Goal: Task Accomplishment & Management: Use online tool/utility

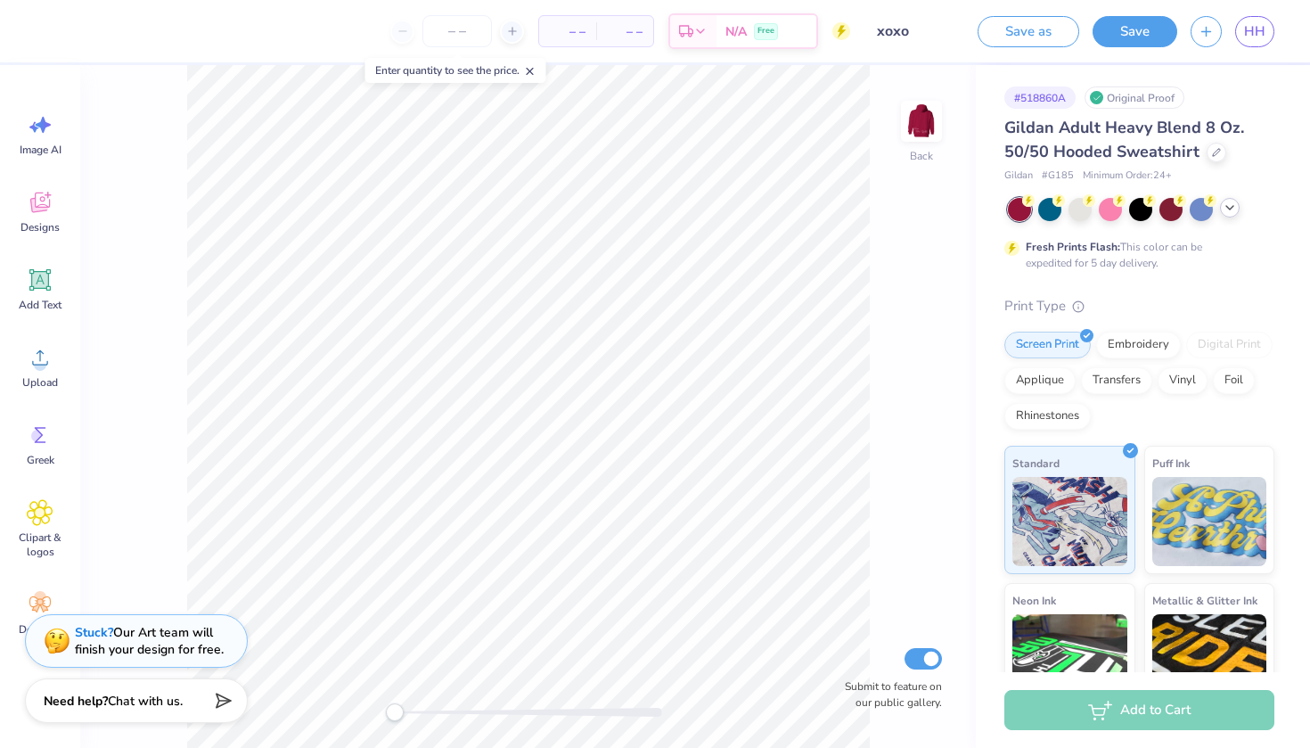
click at [1233, 212] on icon at bounding box center [1230, 208] width 14 height 14
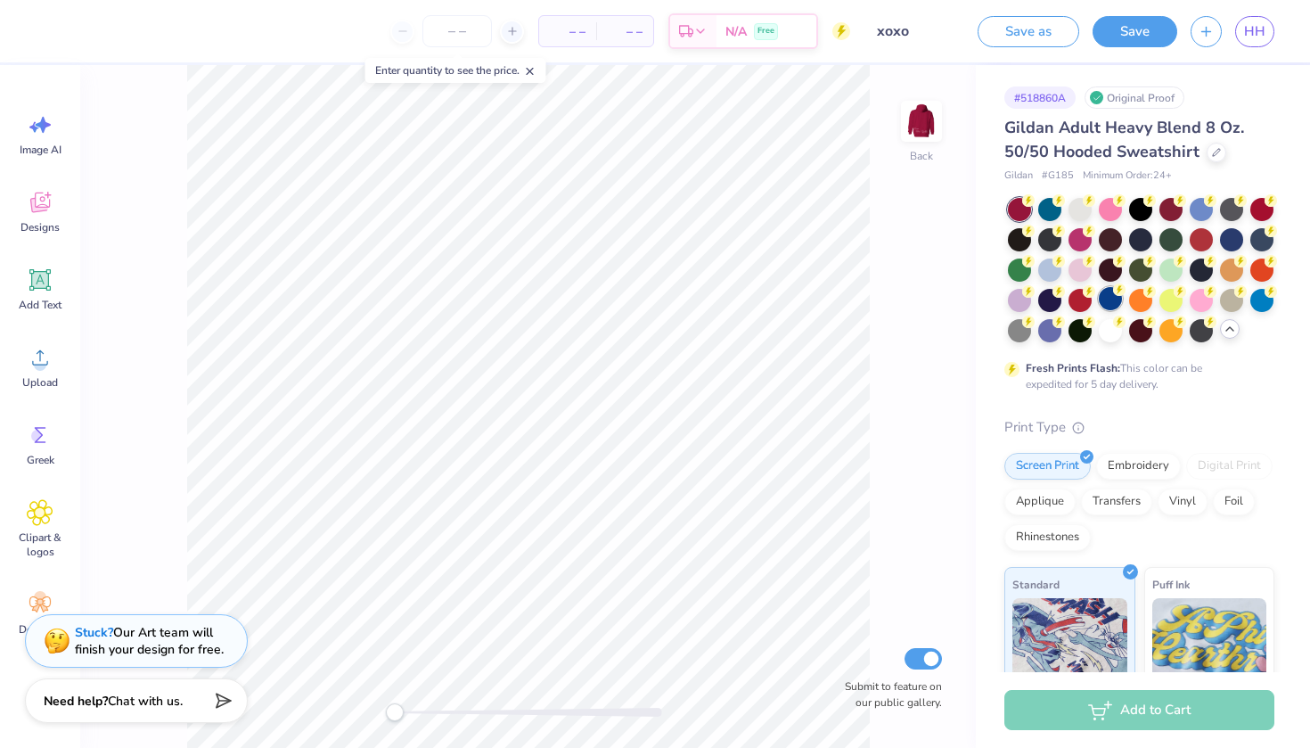
click at [1105, 302] on div at bounding box center [1110, 298] width 23 height 23
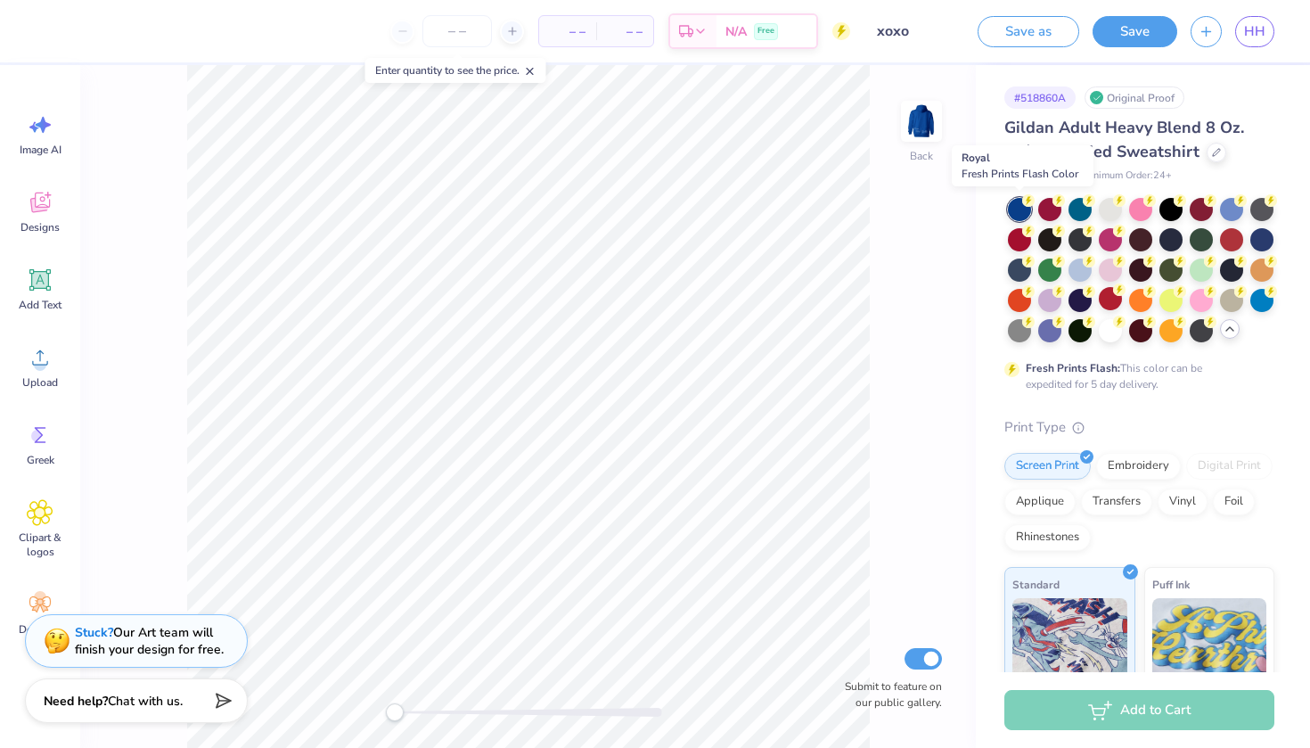
click at [1021, 203] on div at bounding box center [1019, 209] width 23 height 23
click at [928, 117] on img at bounding box center [921, 121] width 71 height 71
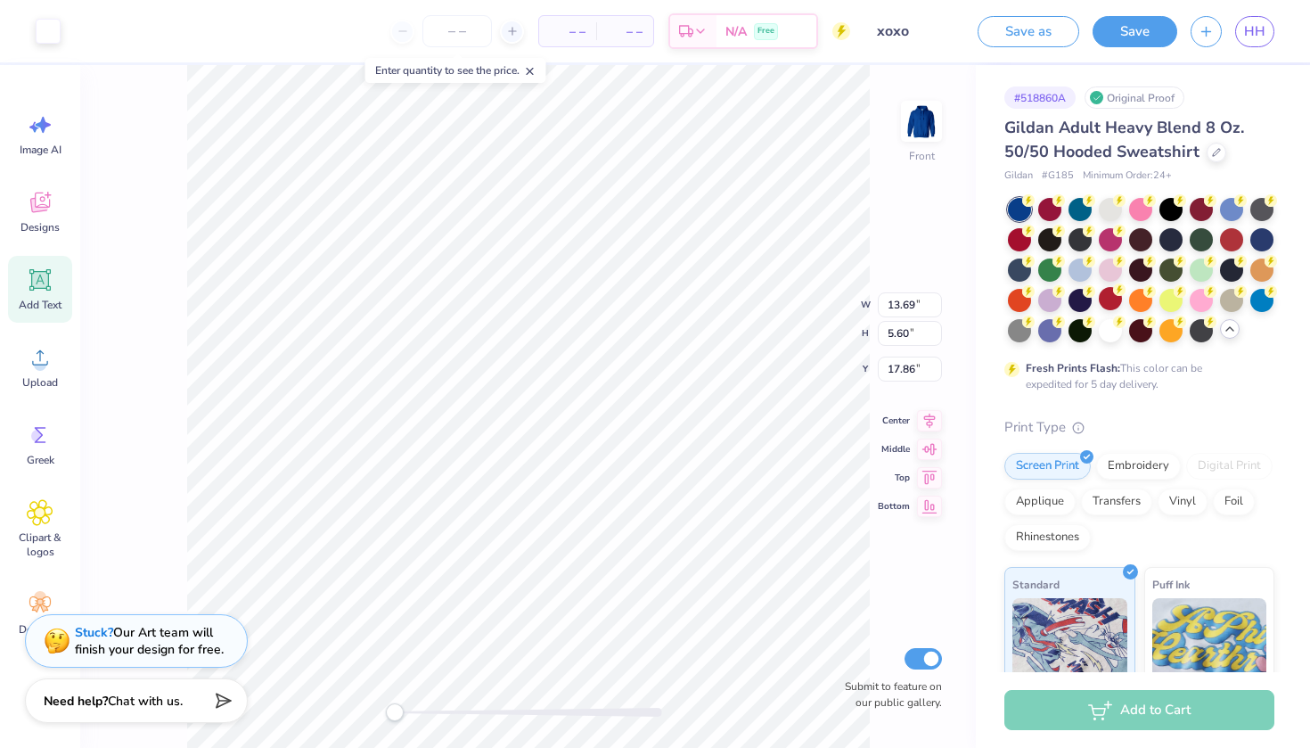
click at [53, 287] on div "Add Text" at bounding box center [40, 289] width 64 height 67
type input "6.58"
type input "1.91"
type input "15.05"
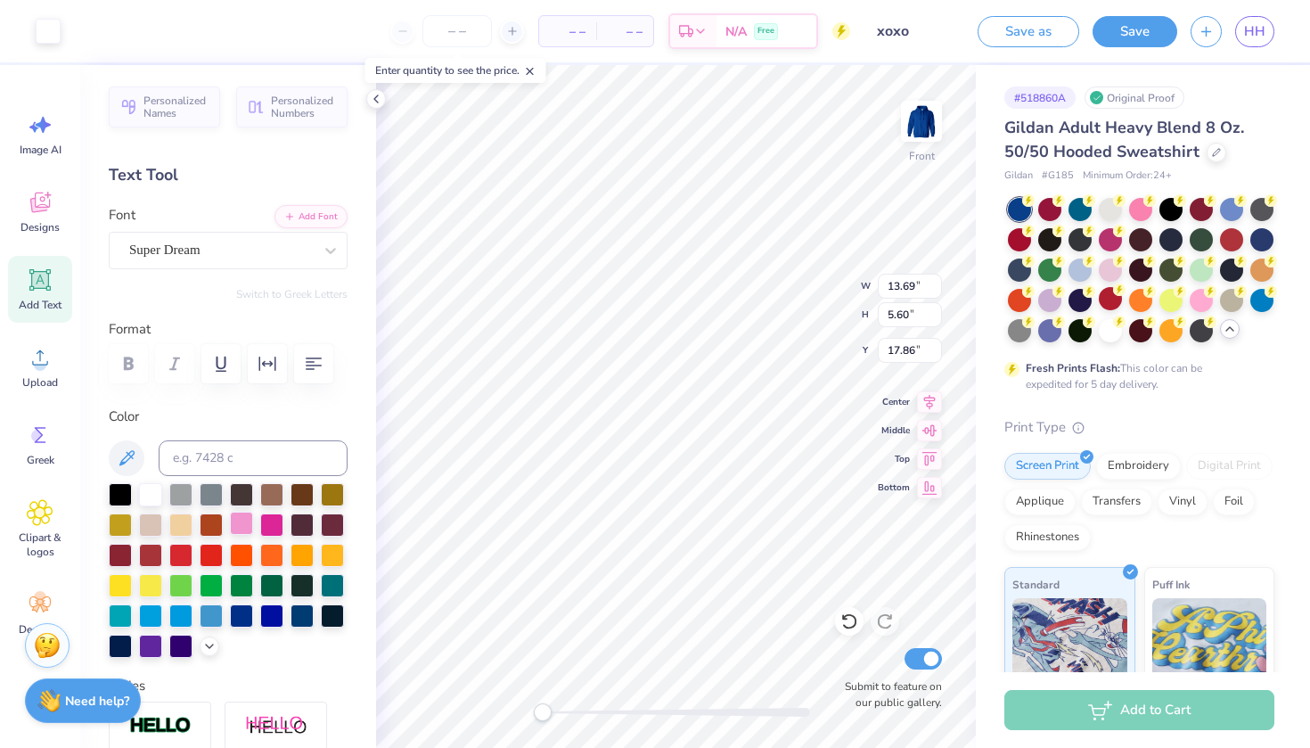
click at [240, 520] on div at bounding box center [241, 523] width 23 height 23
click at [242, 520] on div at bounding box center [241, 523] width 23 height 23
click at [240, 520] on div at bounding box center [241, 523] width 23 height 23
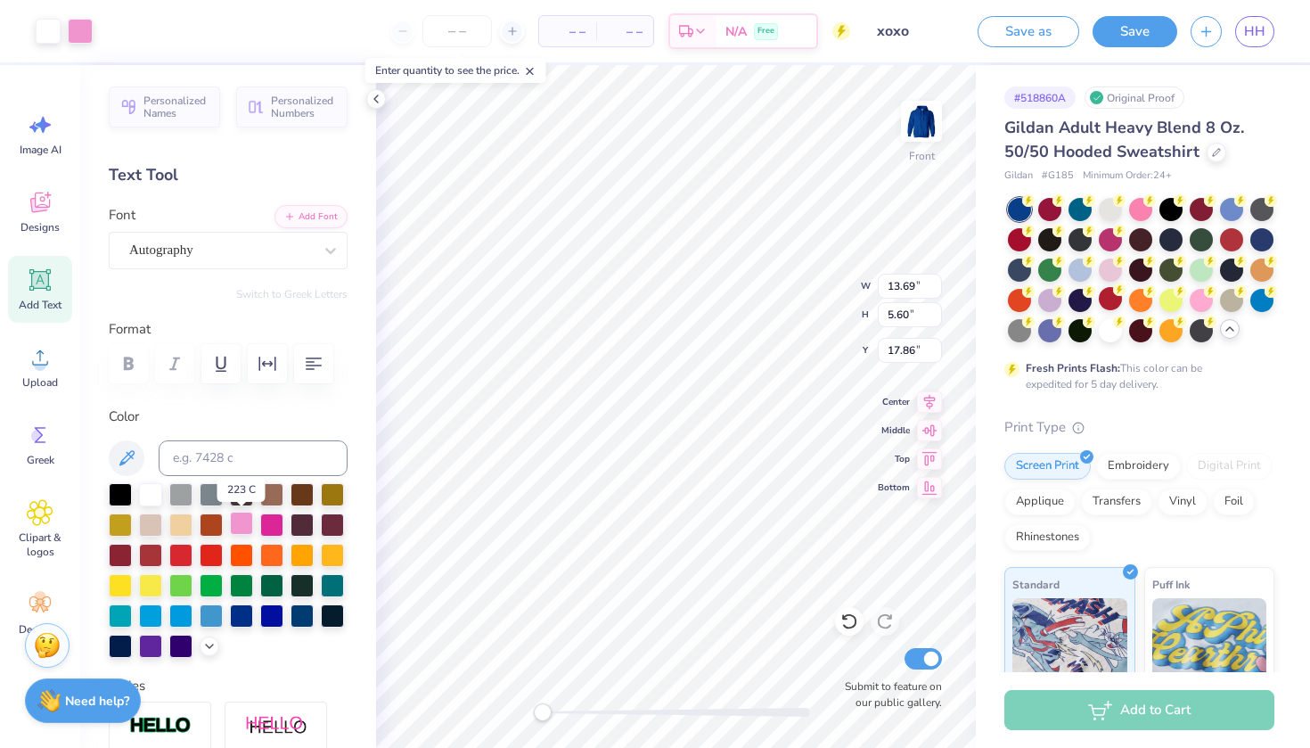
click at [240, 530] on div at bounding box center [241, 523] width 23 height 23
type input "11.55"
type input "2.88"
type input "20.58"
click at [377, 102] on icon at bounding box center [376, 99] width 14 height 14
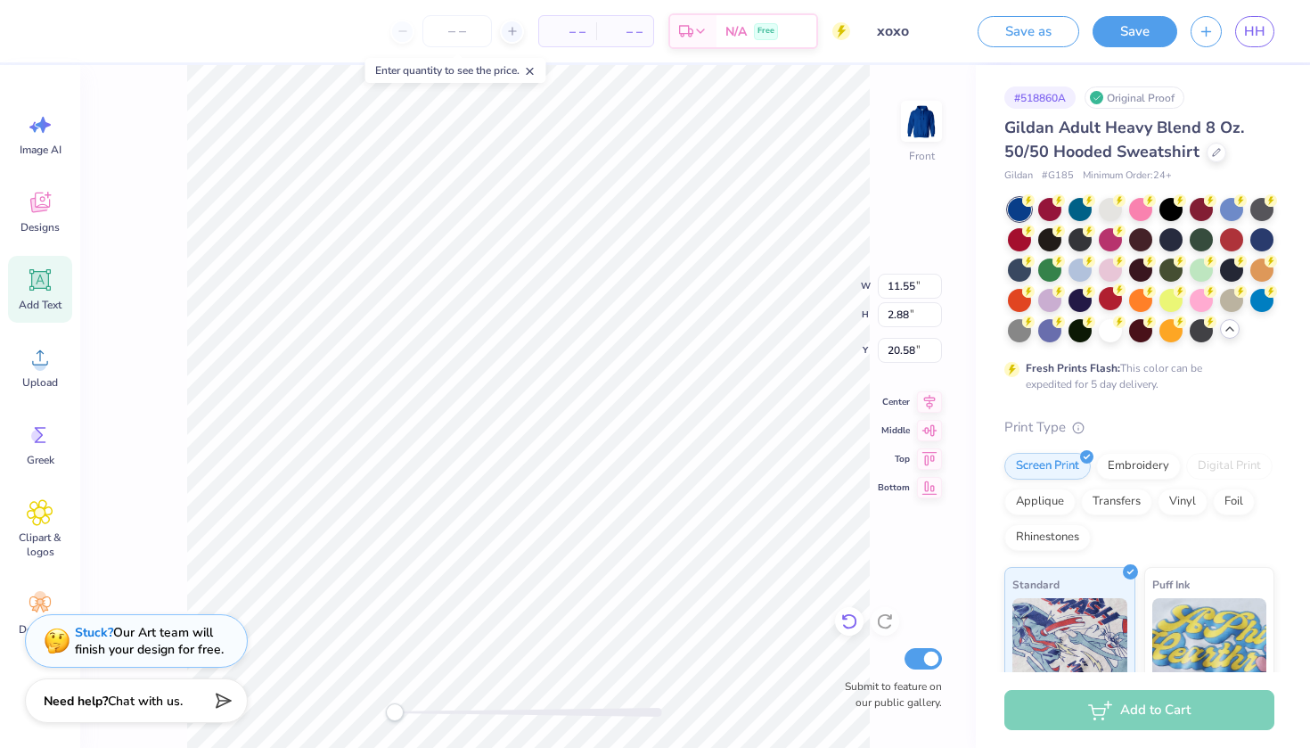
click at [849, 615] on icon at bounding box center [848, 622] width 15 height 16
click at [78, 41] on div at bounding box center [80, 29] width 25 height 25
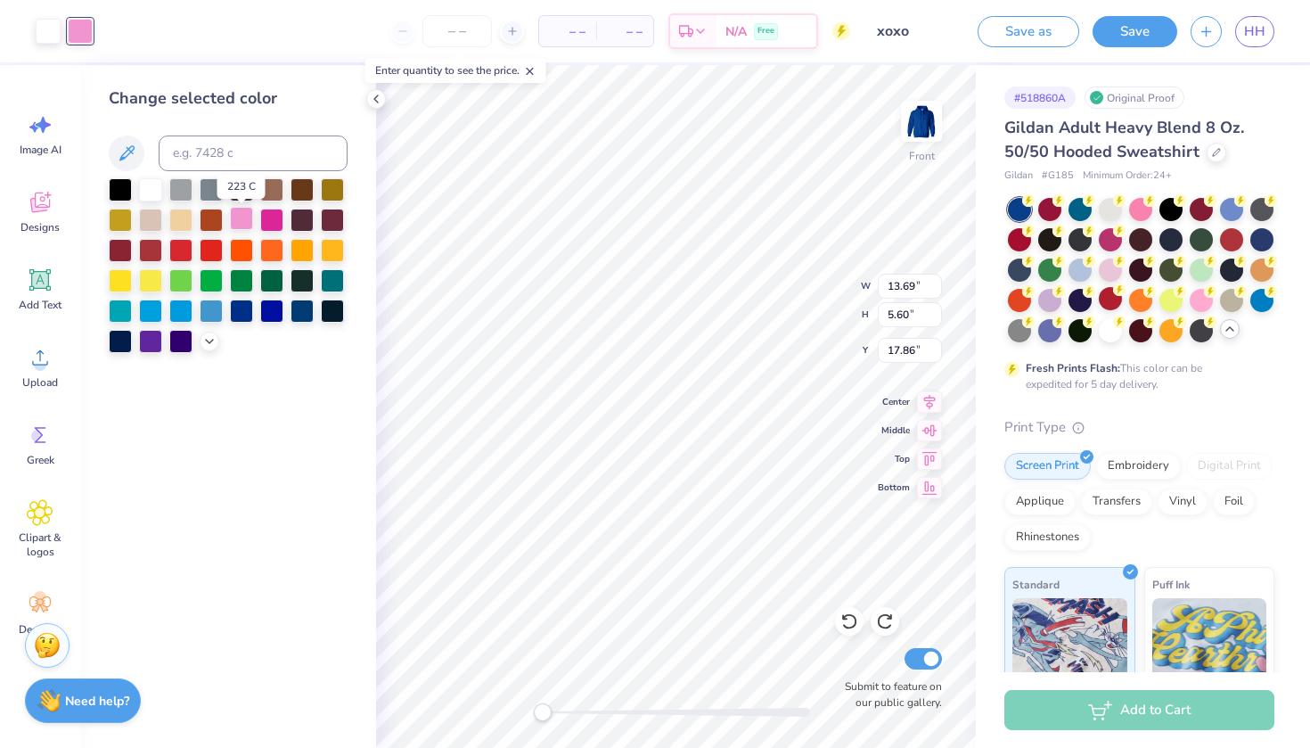
click at [244, 226] on div at bounding box center [241, 218] width 23 height 23
click at [247, 221] on div at bounding box center [241, 218] width 23 height 23
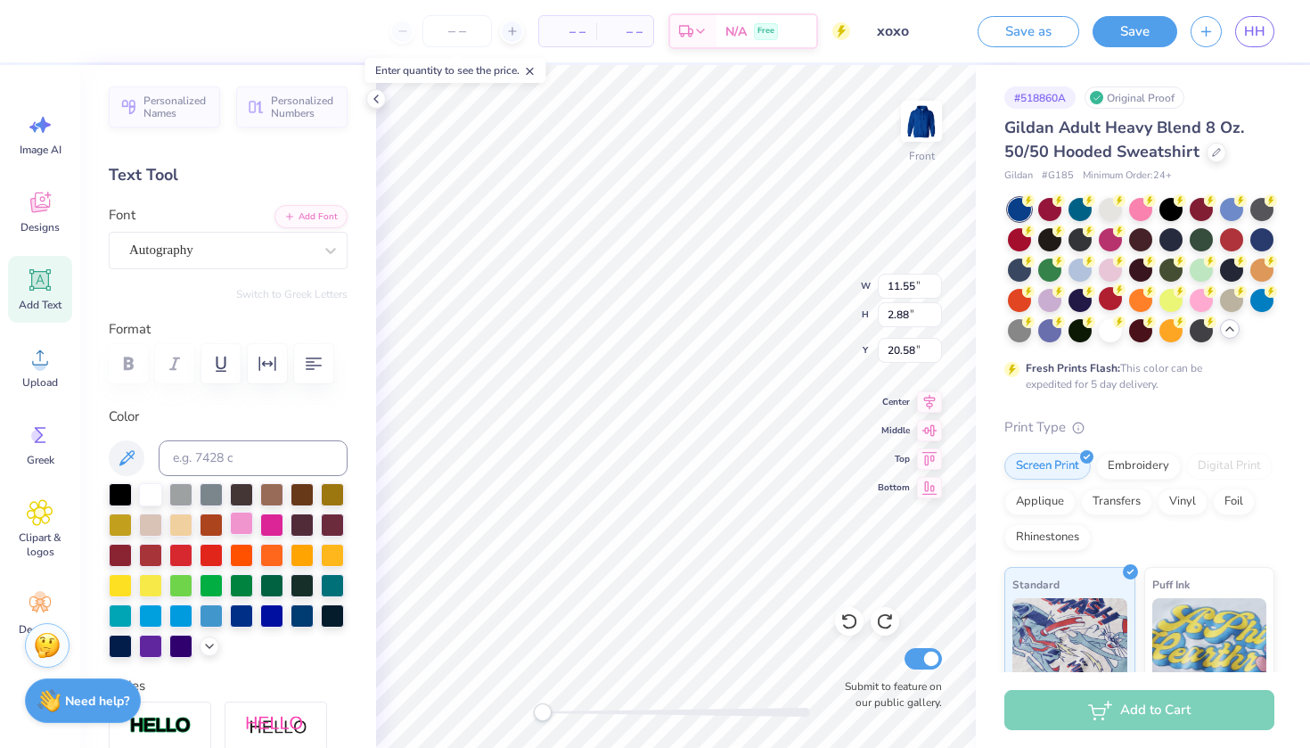
click at [247, 529] on div at bounding box center [241, 523] width 23 height 23
click at [140, 356] on div at bounding box center [228, 363] width 239 height 39
click at [132, 450] on icon at bounding box center [126, 457] width 15 height 15
click at [247, 523] on div at bounding box center [241, 523] width 23 height 23
click at [210, 458] on input at bounding box center [253, 458] width 189 height 36
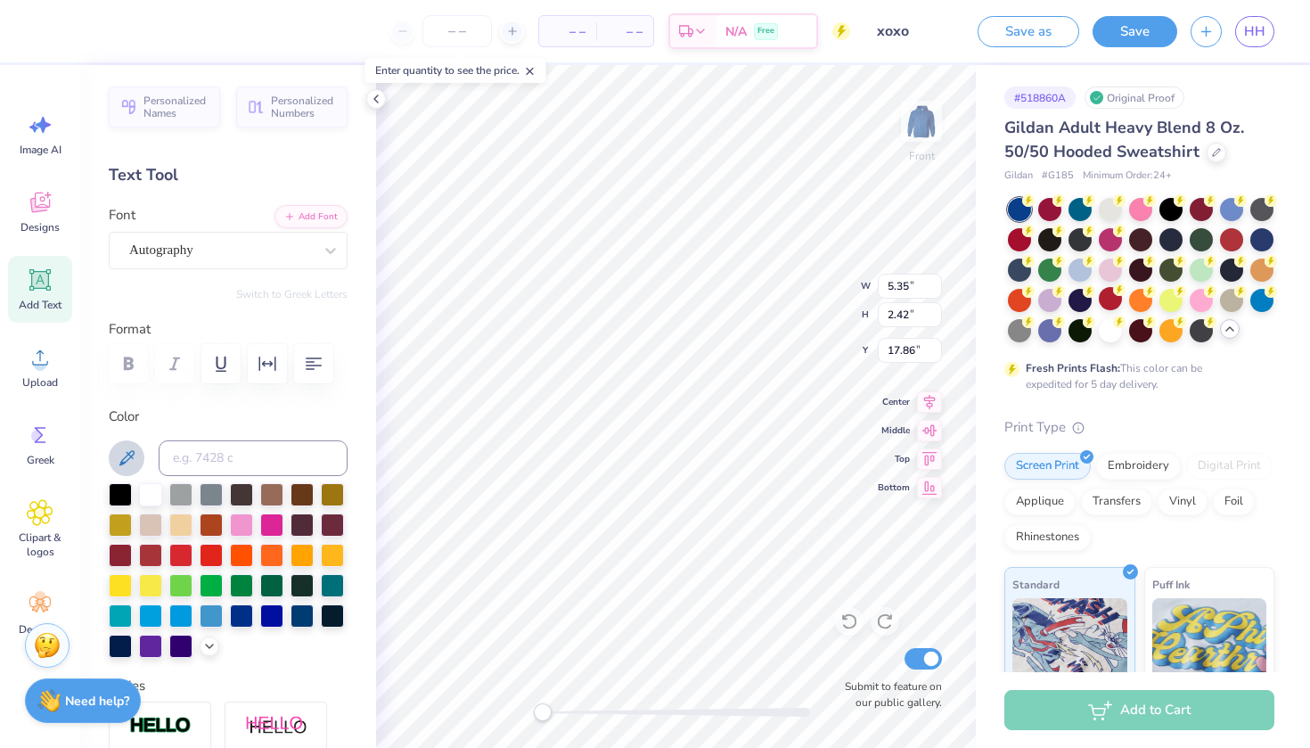
click at [143, 449] on button at bounding box center [127, 458] width 36 height 36
click at [132, 451] on icon at bounding box center [126, 457] width 21 height 21
click at [239, 523] on div at bounding box center [241, 523] width 23 height 23
click at [210, 650] on icon at bounding box center [209, 644] width 14 height 14
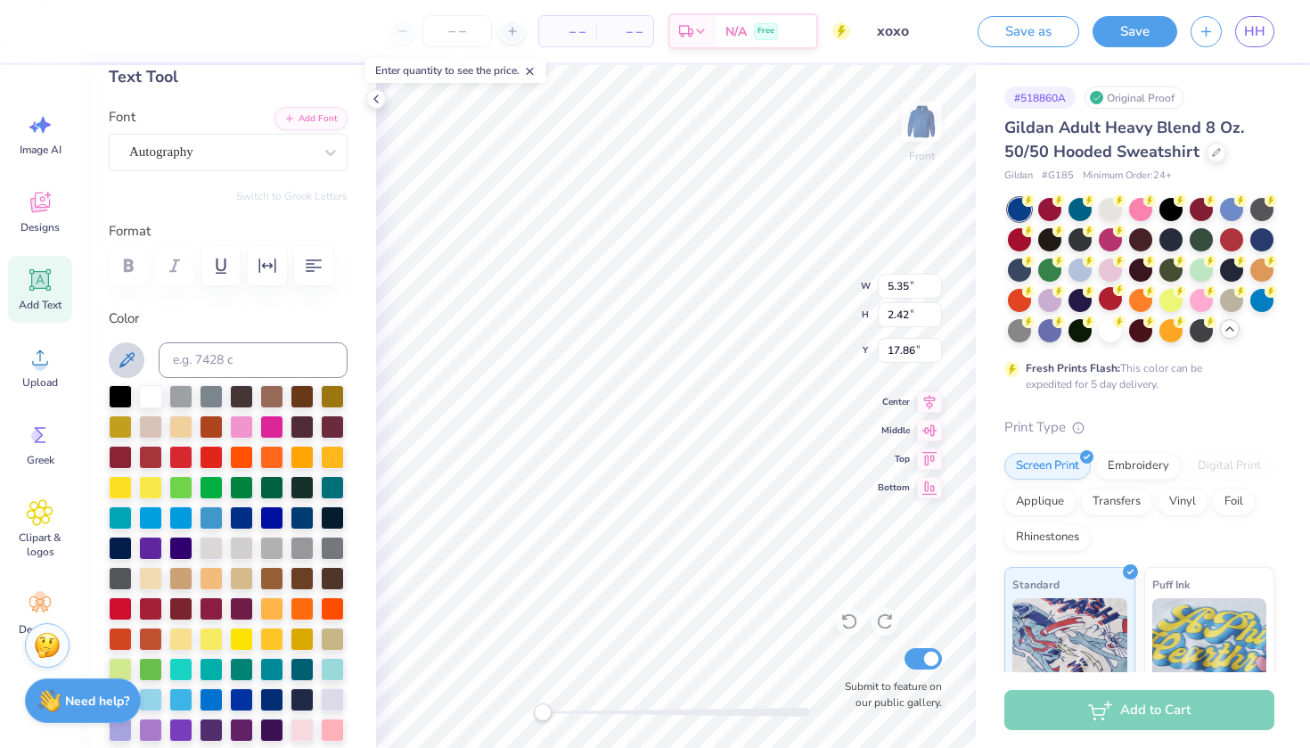
scroll to position [108, 0]
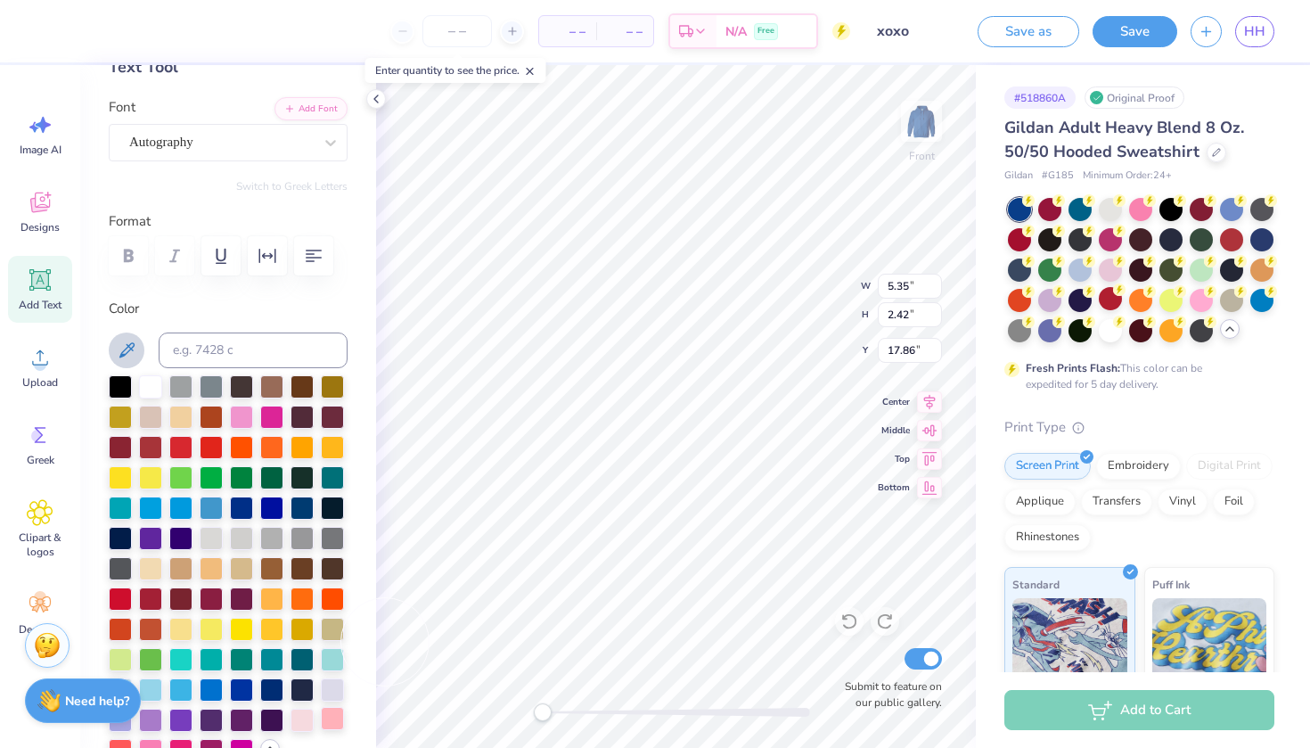
click at [335, 716] on div at bounding box center [332, 718] width 23 height 23
click at [332, 724] on div at bounding box center [332, 718] width 23 height 23
click at [331, 716] on div at bounding box center [332, 718] width 23 height 23
click at [144, 371] on div "Color" at bounding box center [228, 530] width 239 height 463
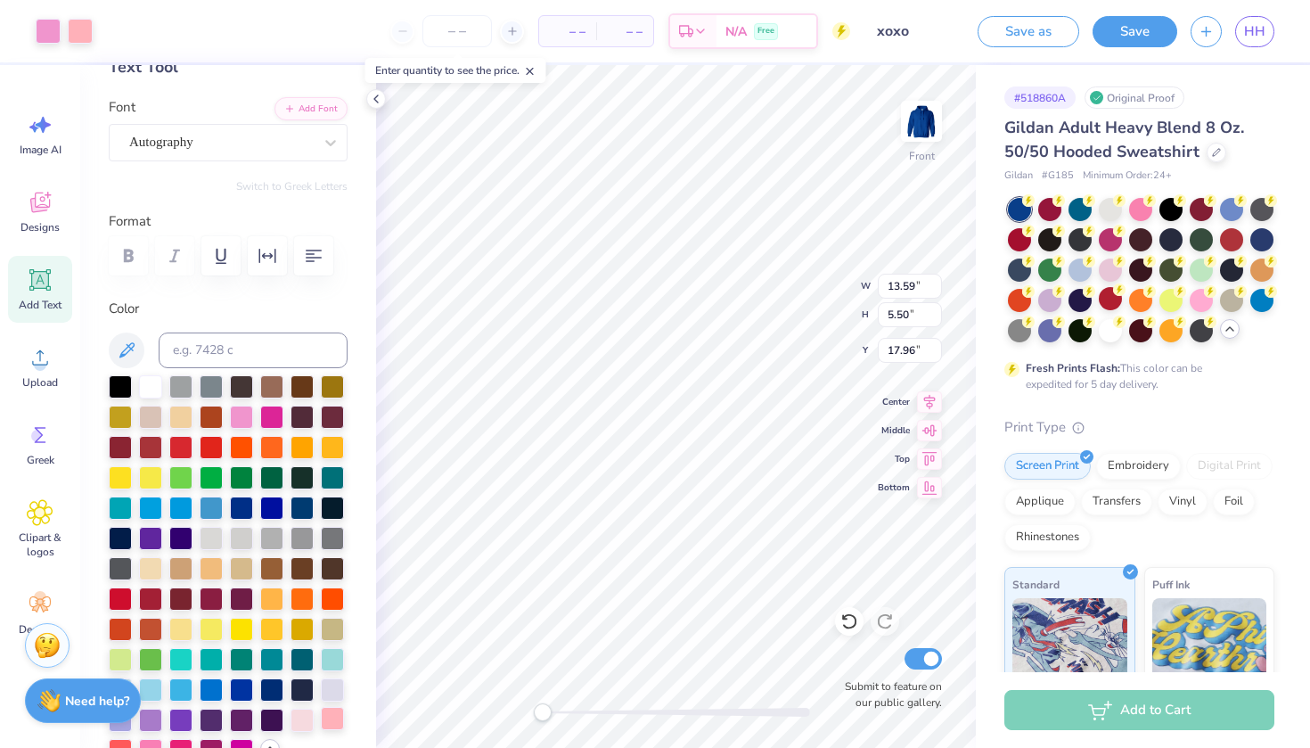
click at [337, 720] on div at bounding box center [332, 718] width 23 height 23
type input "11.55"
type input "2.88"
type input "20.58"
click at [337, 720] on div at bounding box center [332, 718] width 23 height 23
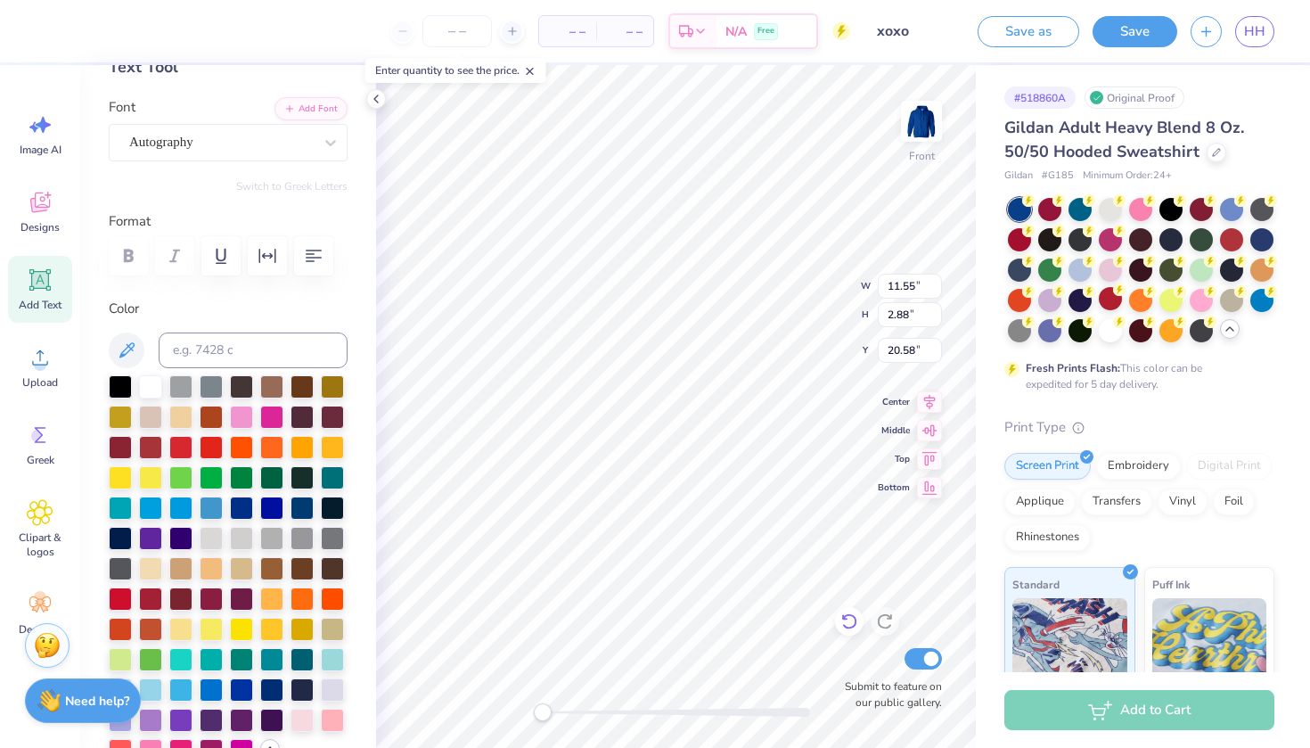
click at [848, 617] on icon at bounding box center [849, 621] width 18 height 18
click at [332, 719] on div at bounding box center [332, 718] width 23 height 23
click at [1118, 458] on div "Embroidery" at bounding box center [1138, 463] width 85 height 27
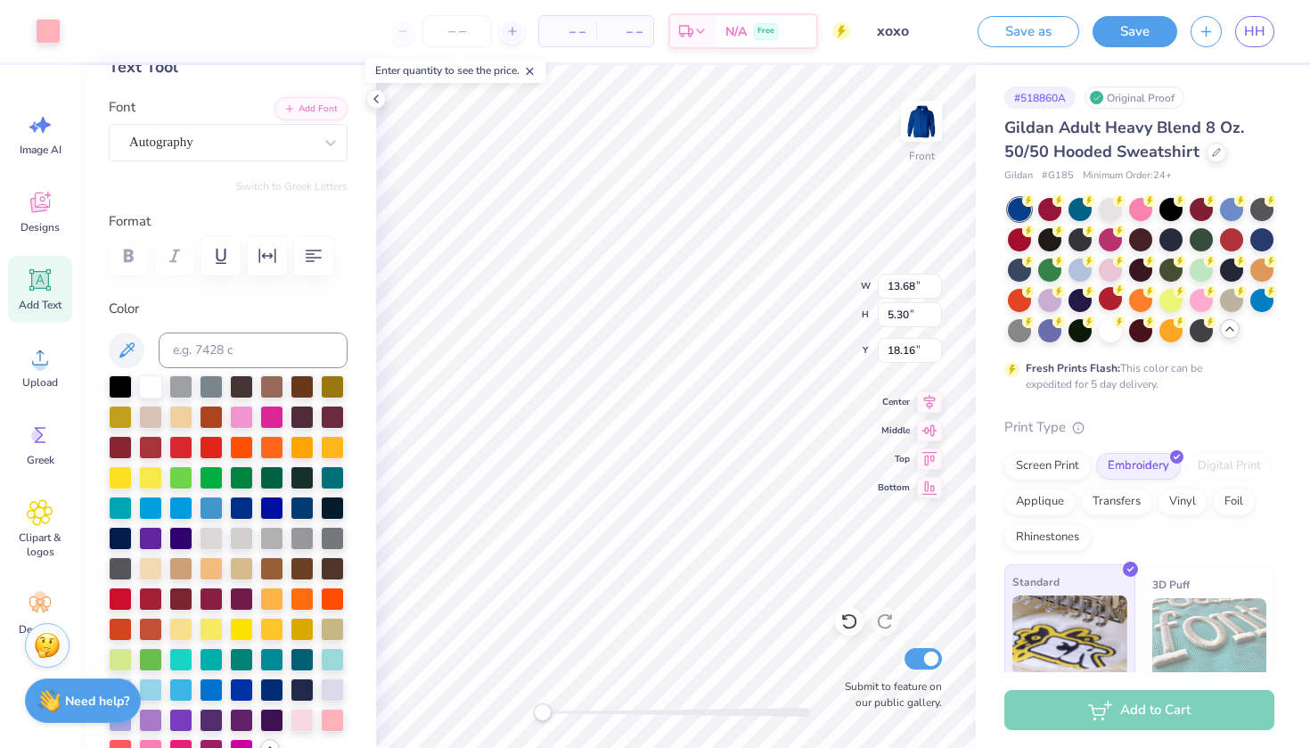
click at [1082, 606] on img at bounding box center [1069, 639] width 115 height 89
click at [1283, 537] on div "# 518860A Original Proof Gildan Adult Heavy Blend 8 Oz. 50/50 Hooded Sweatshirt…" at bounding box center [1143, 448] width 334 height 767
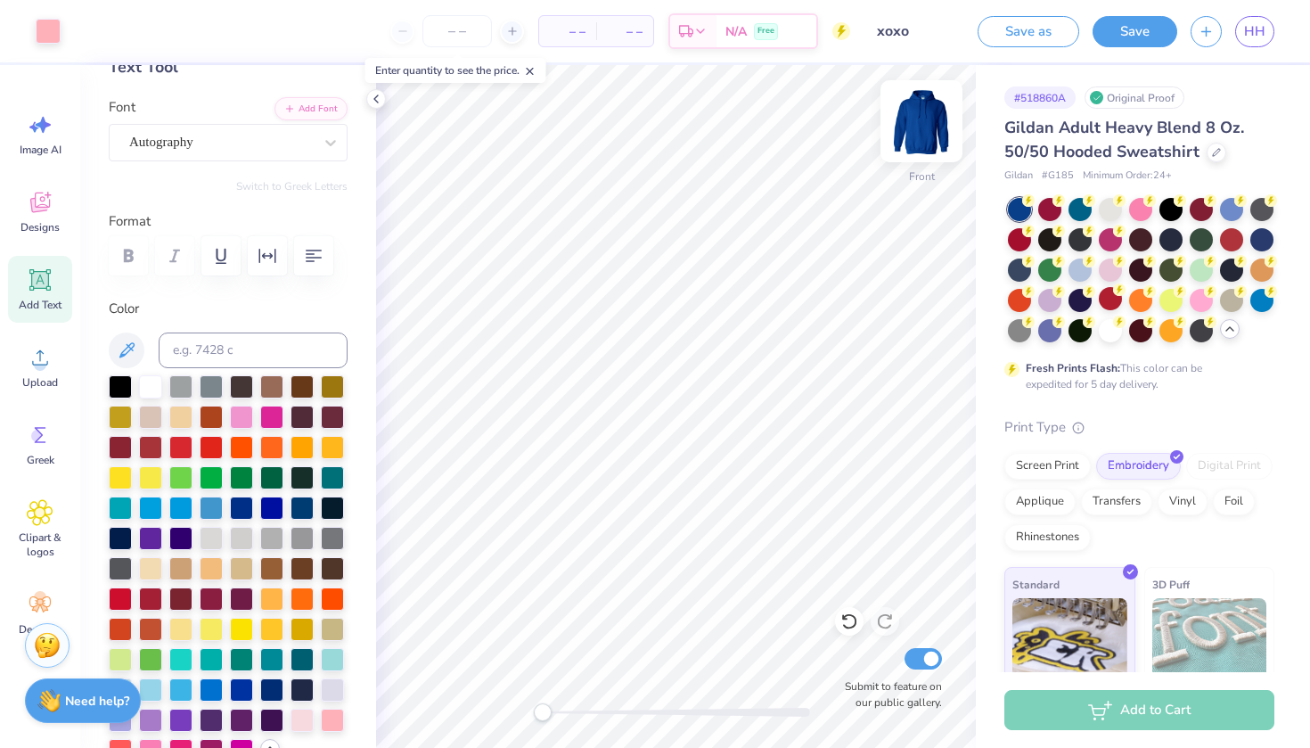
click at [939, 122] on img at bounding box center [921, 121] width 71 height 71
click at [47, 297] on div "Add Text" at bounding box center [40, 289] width 64 height 67
type textarea "Phi Mu"
click at [797, 283] on div "Back W 6.48 H 1.88 Y 6.31 Center Middle Top Bottom Submit to feature on our pub…" at bounding box center [676, 406] width 600 height 683
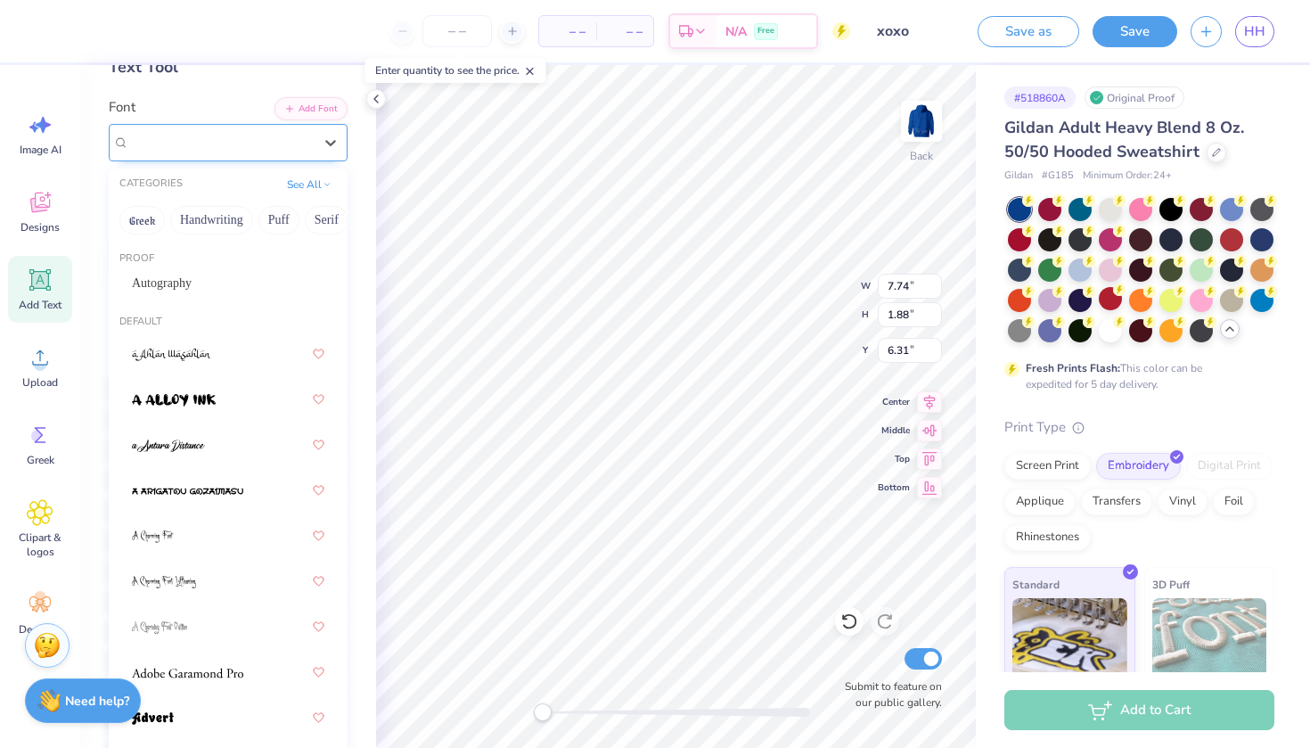
click at [228, 134] on div "Super Dream" at bounding box center [220, 142] width 187 height 28
click at [176, 296] on div "Autography" at bounding box center [228, 282] width 225 height 29
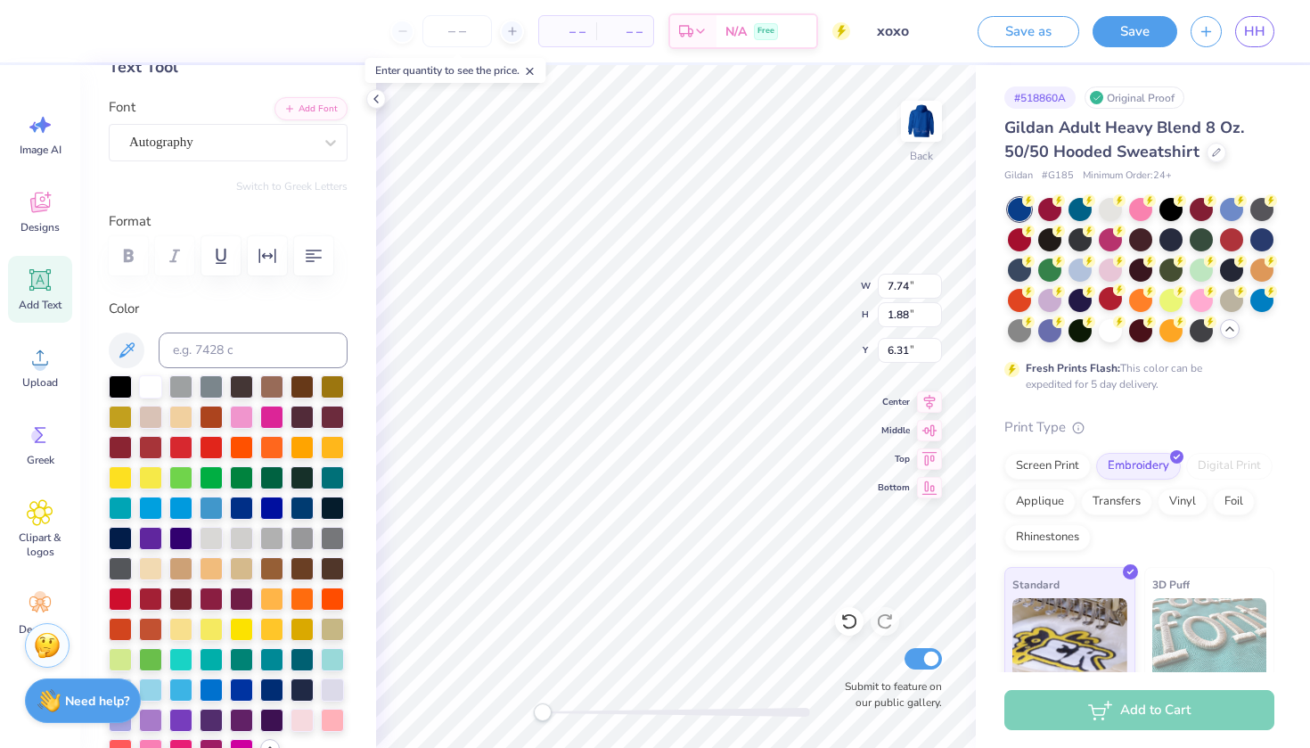
type input "5.31"
type input "1.63"
type input "2.64"
click at [325, 716] on div at bounding box center [332, 718] width 23 height 23
click at [41, 210] on icon at bounding box center [39, 205] width 17 height 14
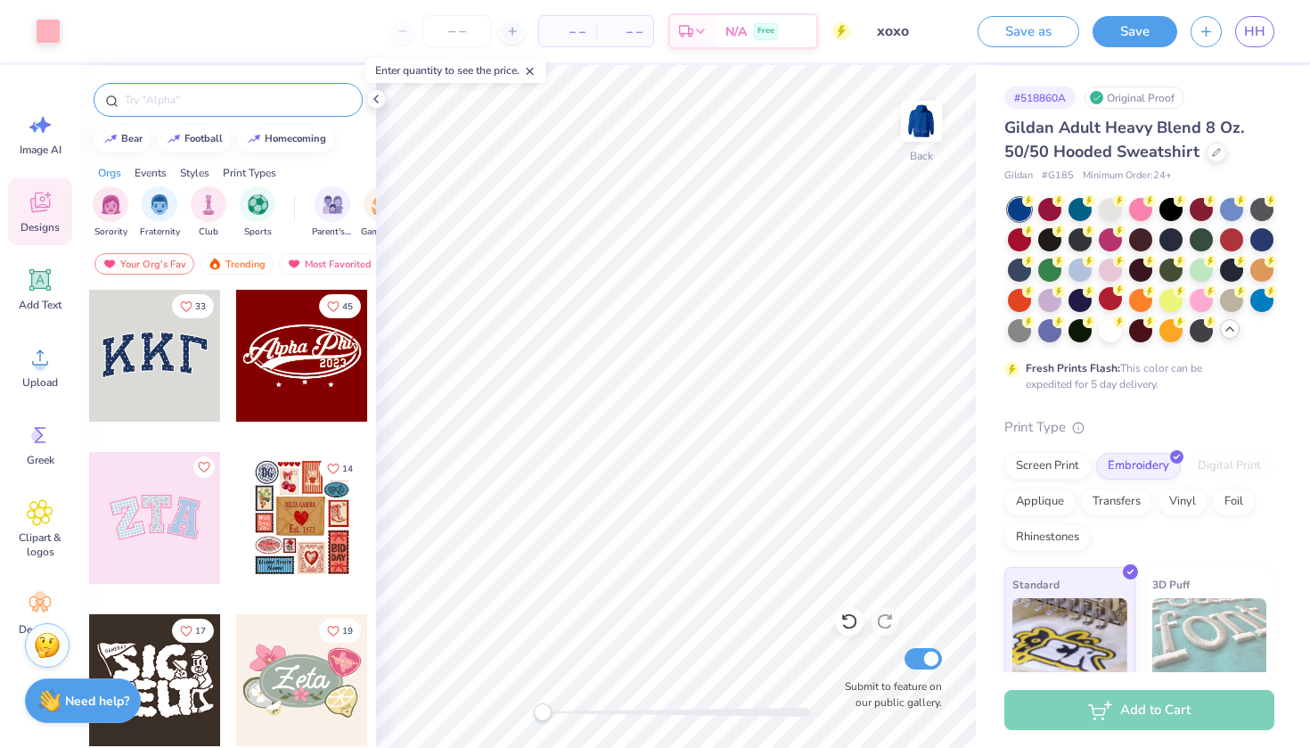
click at [169, 98] on input "text" at bounding box center [237, 100] width 228 height 18
click at [52, 529] on div "Clipart & logos" at bounding box center [40, 528] width 64 height 81
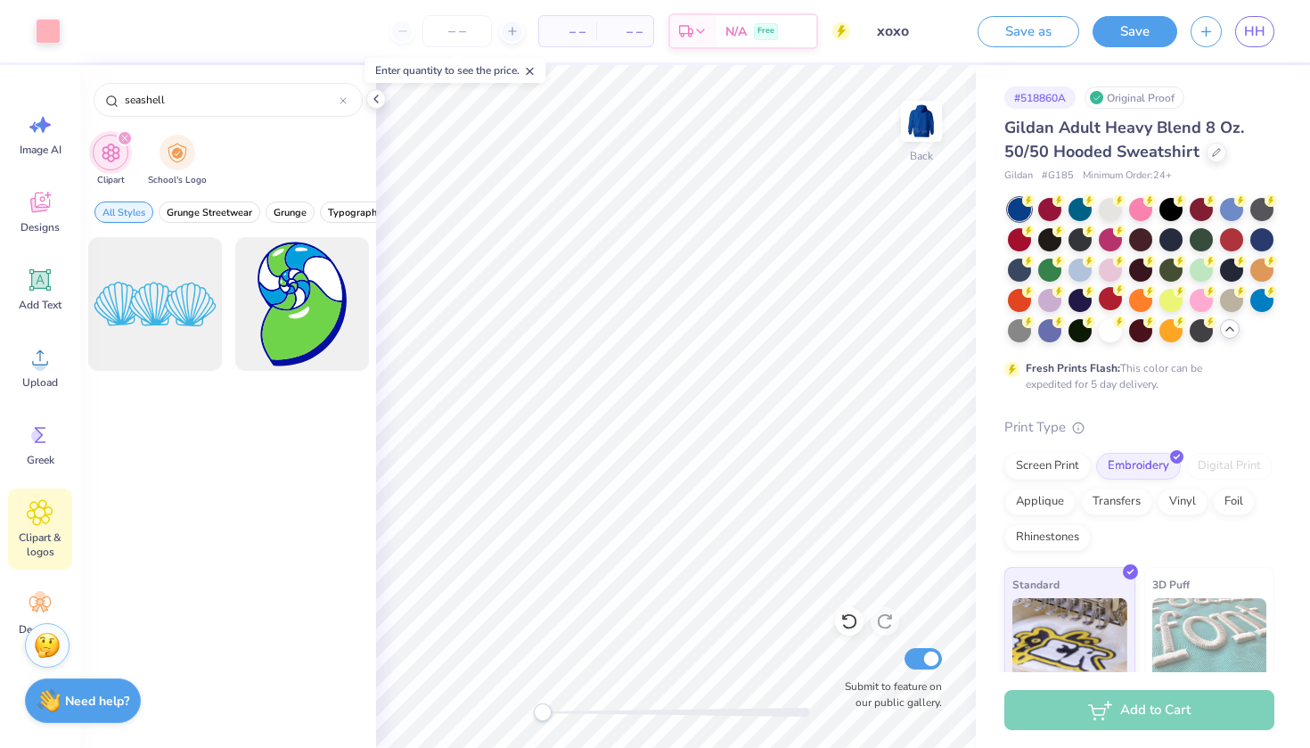
type input "seashell"
click at [52, 603] on icon at bounding box center [40, 604] width 27 height 27
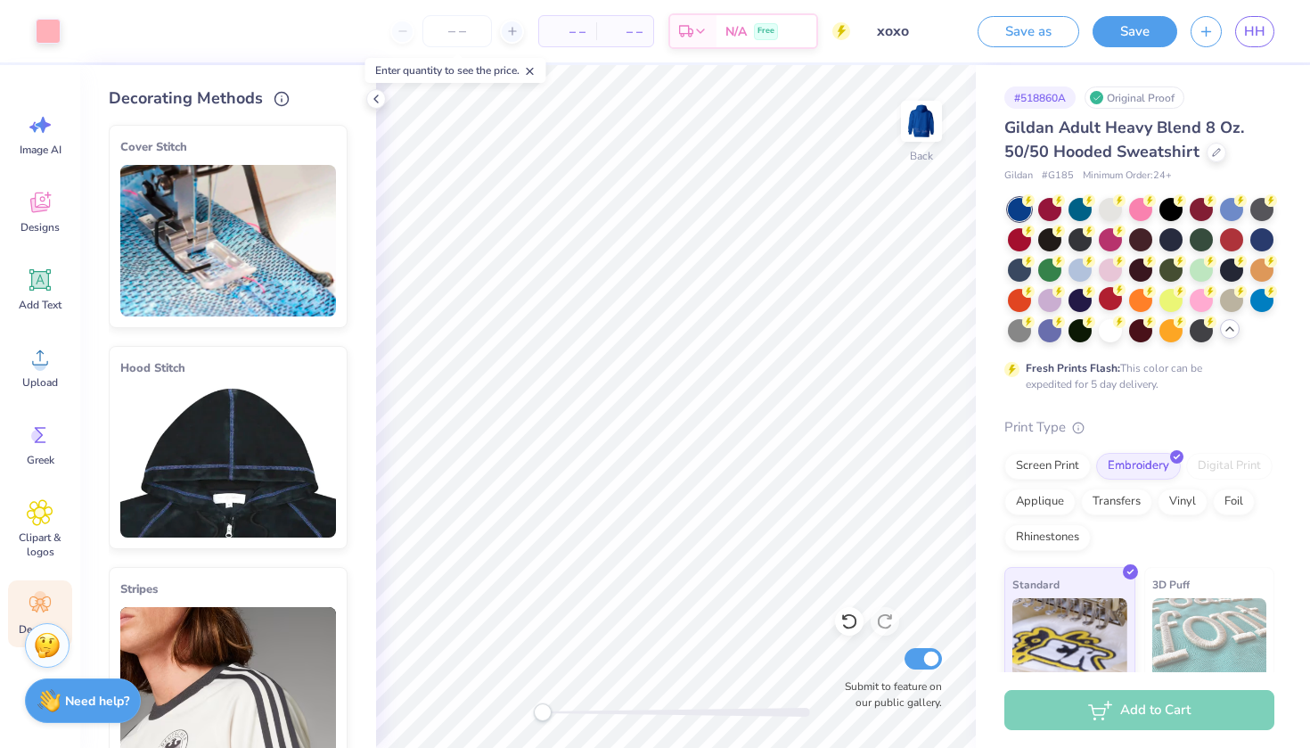
click at [365, 462] on div "Cover Stitch Pick a Color Pick a Placement Neckline, hood, shoulders, arms, bot…" at bounding box center [242, 429] width 267 height 637
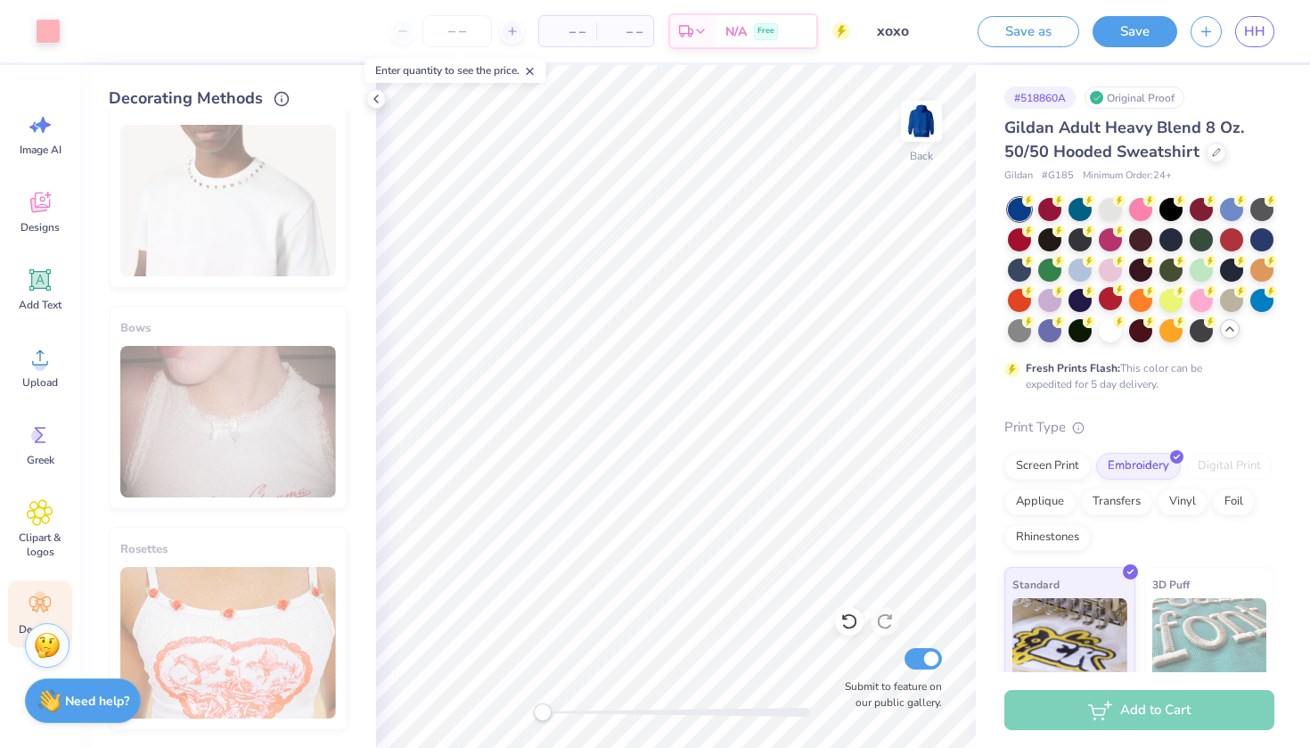
scroll to position [924, 0]
click at [51, 281] on icon at bounding box center [40, 279] width 27 height 27
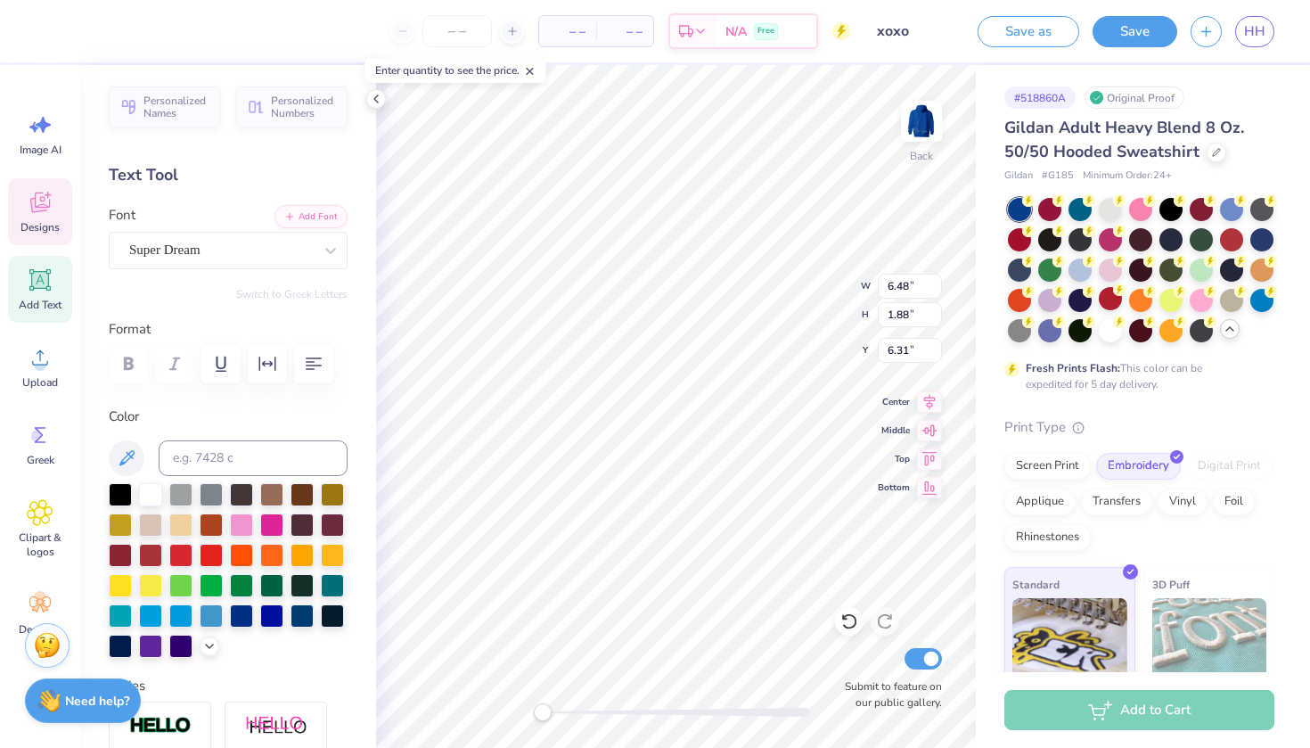
click at [24, 193] on div "Designs" at bounding box center [40, 211] width 64 height 67
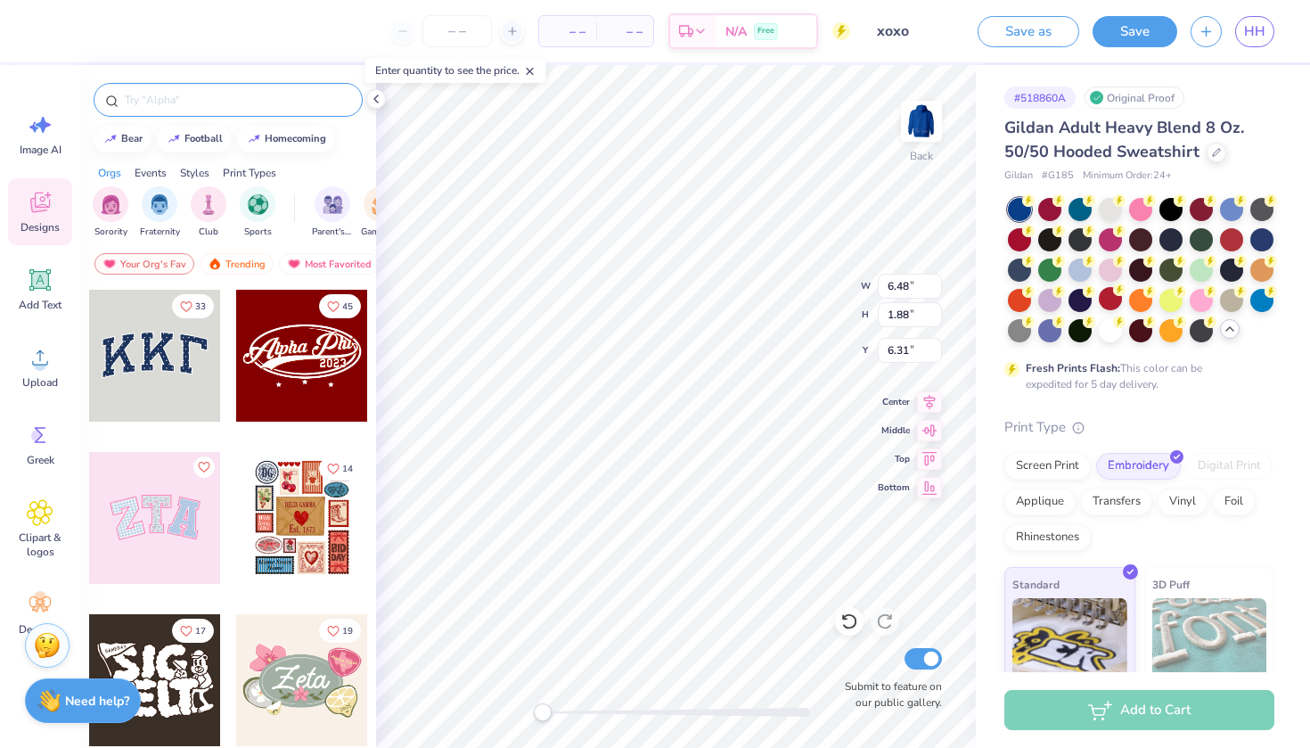
click at [242, 104] on input "text" at bounding box center [237, 100] width 228 height 18
type input "seashell"
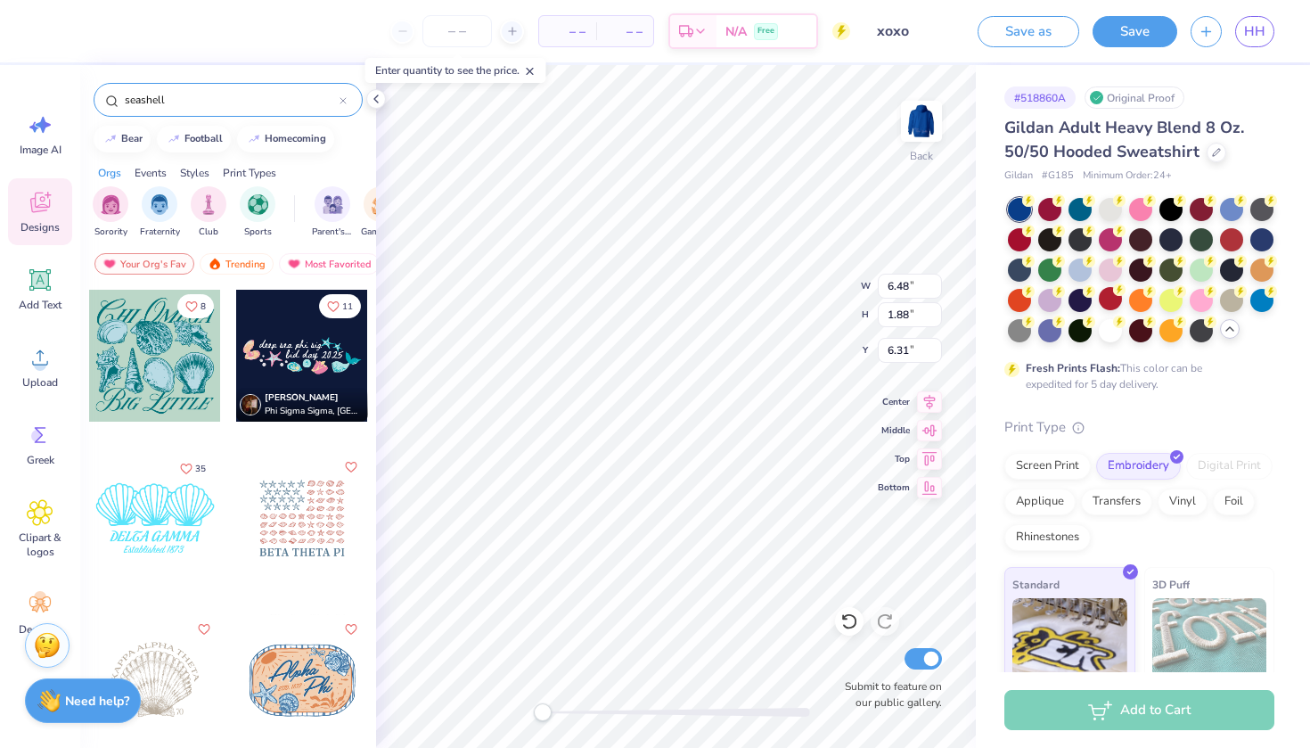
type textarea "EXT"
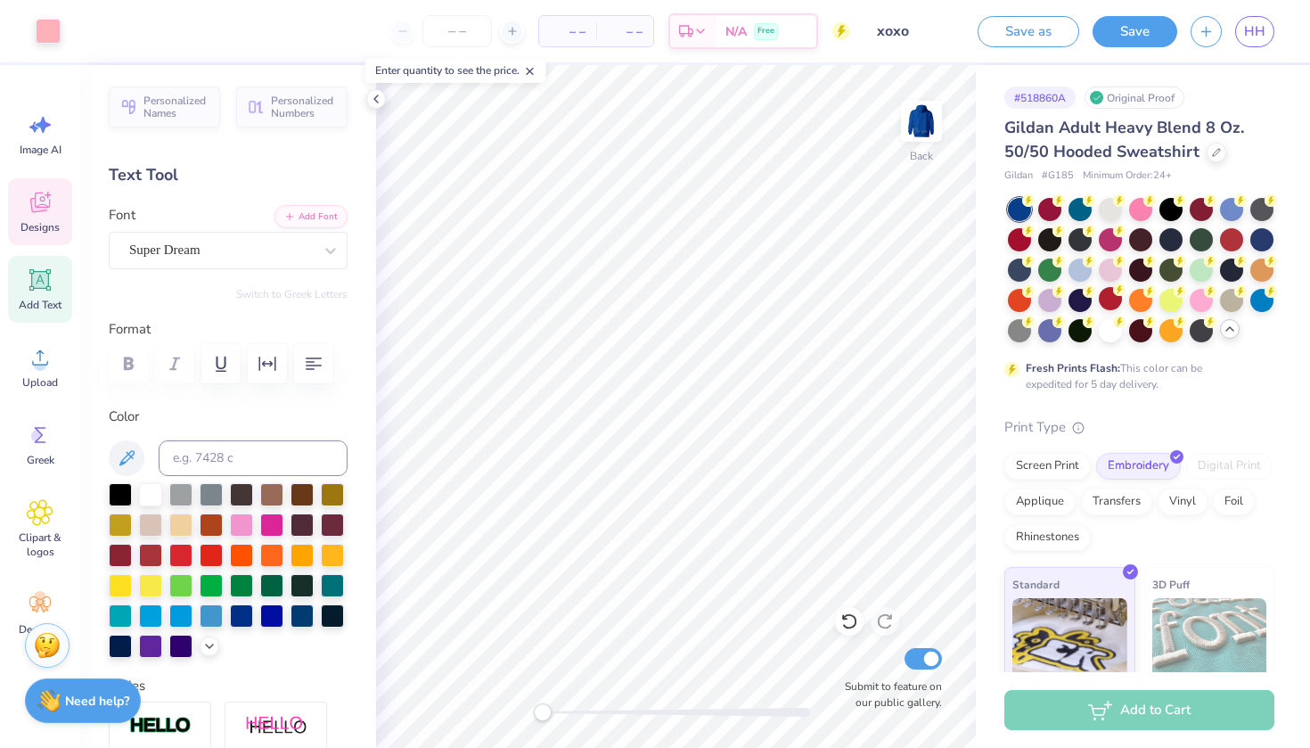
click at [11, 211] on div "Designs" at bounding box center [40, 211] width 64 height 67
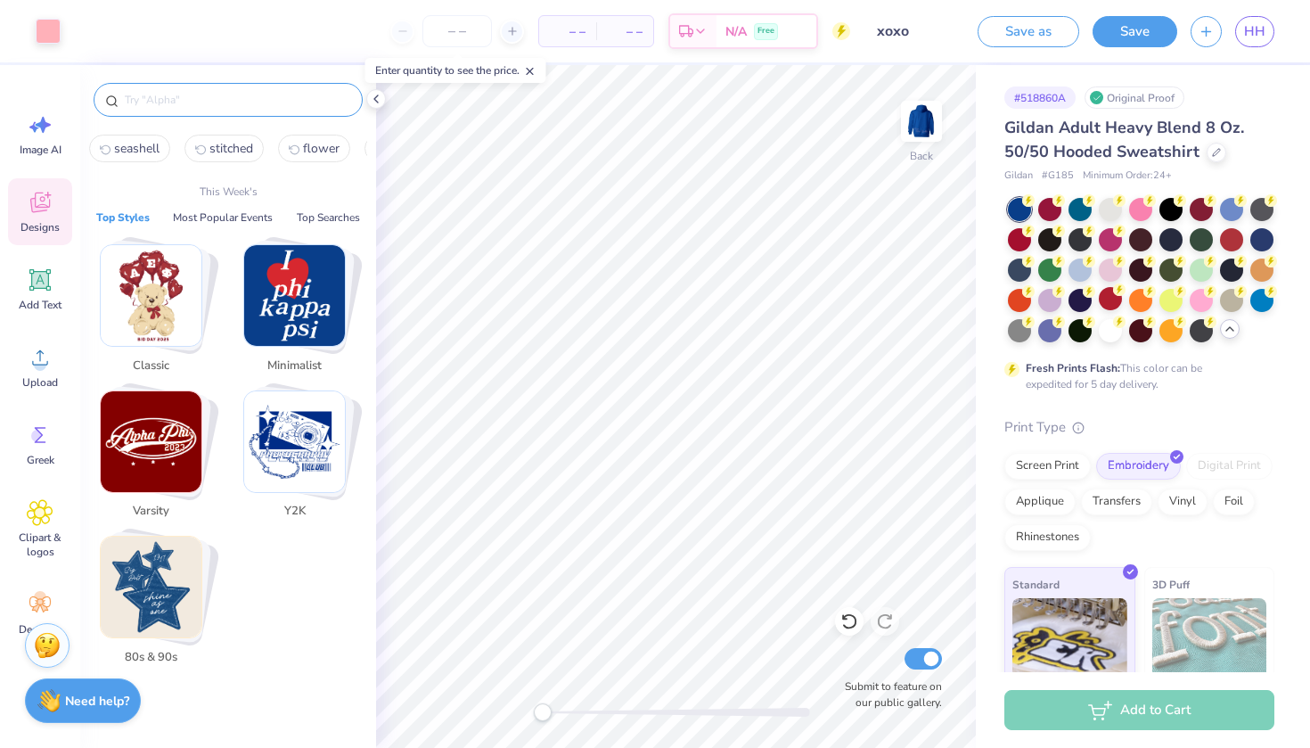
click at [195, 94] on input "text" at bounding box center [237, 100] width 228 height 18
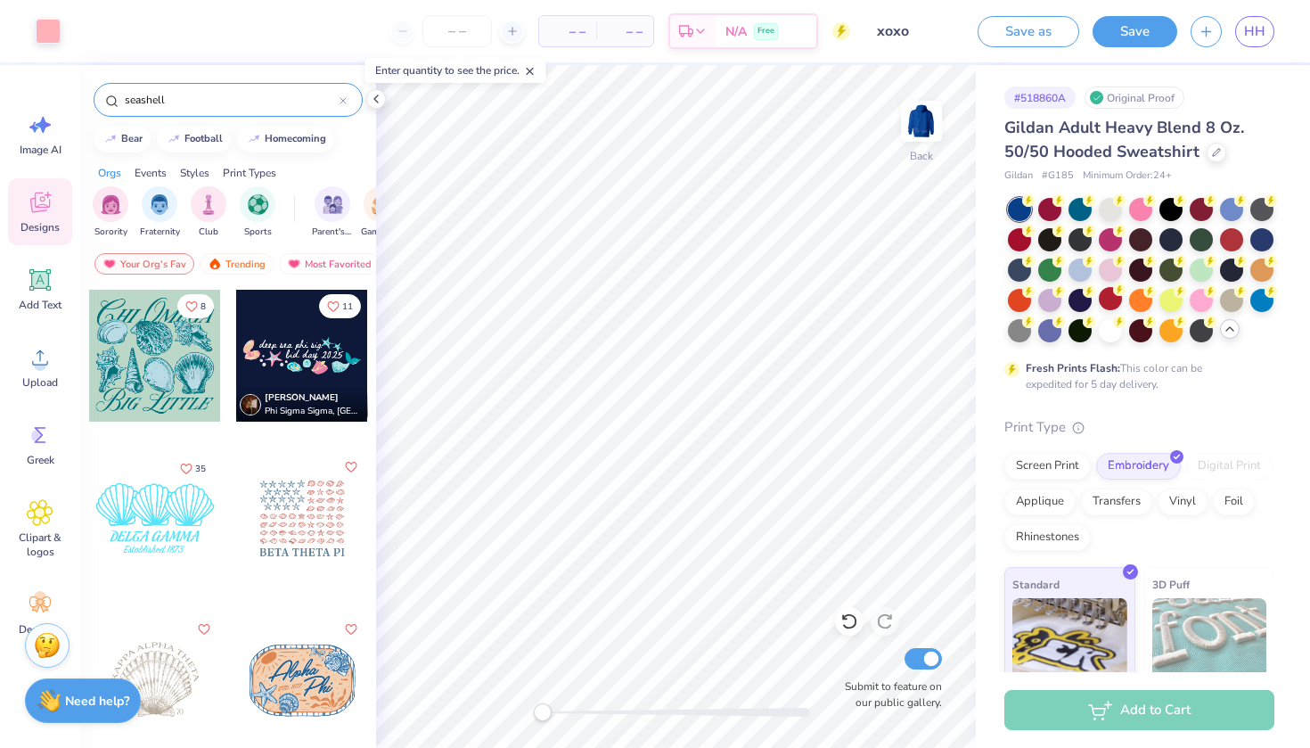
type input "seashell"
click at [368, 441] on div "11 [PERSON_NAME] Phi Sigma Sigma, [GEOGRAPHIC_DATA]" at bounding box center [302, 369] width 134 height 161
click at [380, 650] on div "Art colors – – Per Item – – Total Est. Delivery N/A Free Design Title xoxo Save…" at bounding box center [655, 374] width 1310 height 748
click at [360, 651] on div at bounding box center [302, 680] width 132 height 132
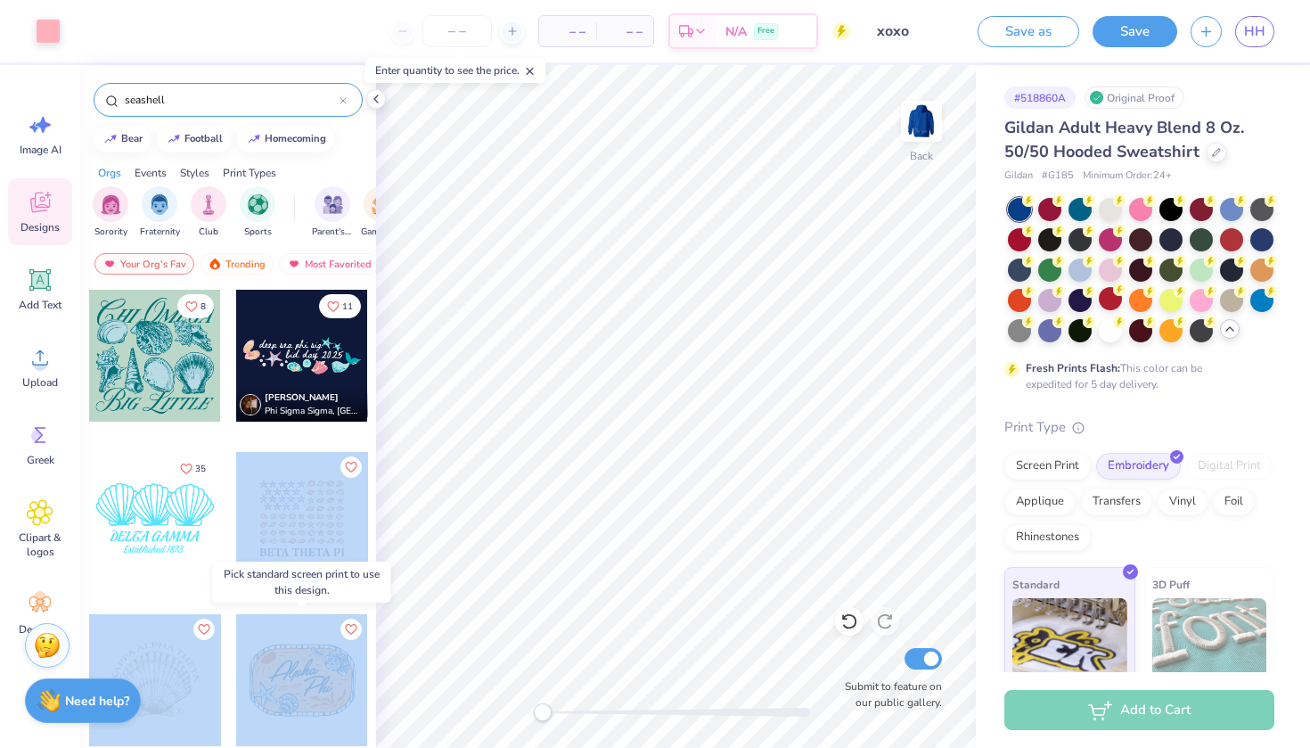
drag, startPoint x: 365, startPoint y: 611, endPoint x: 345, endPoint y: 747, distance: 137.0
click at [1073, 457] on div "Screen Print" at bounding box center [1047, 463] width 86 height 27
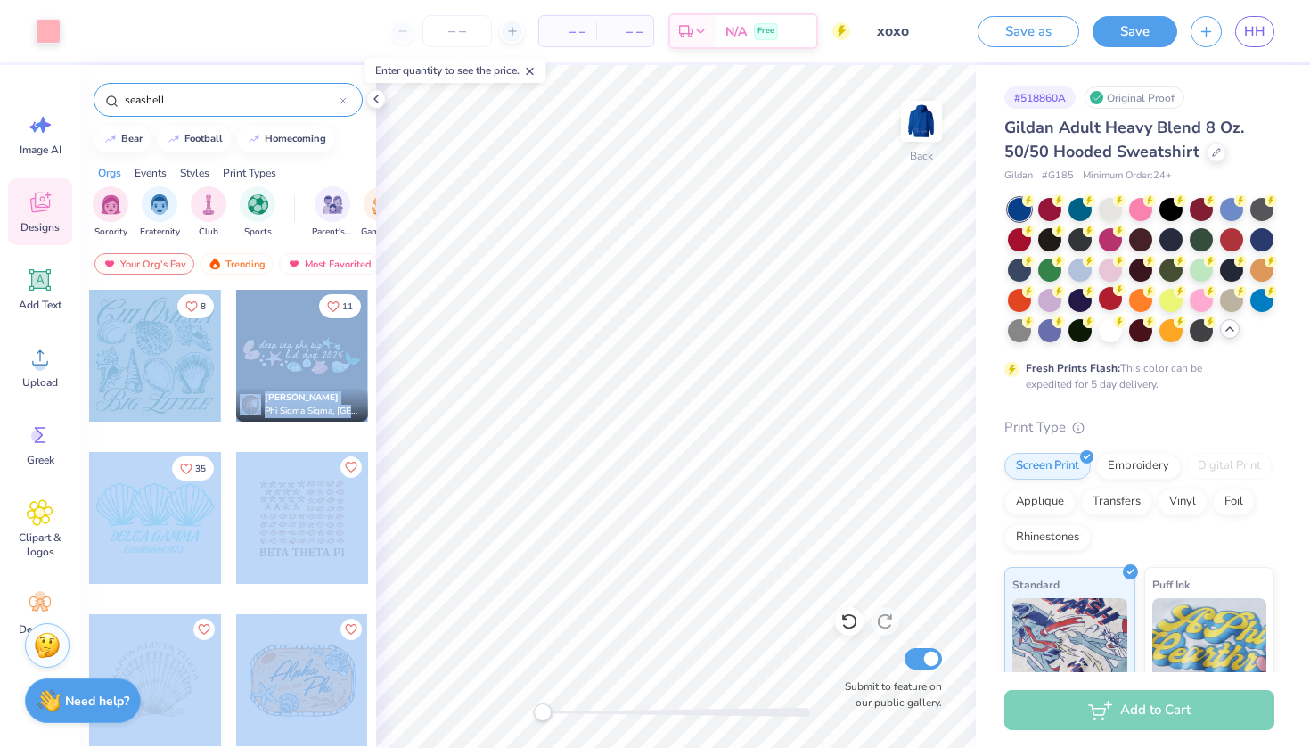
drag, startPoint x: 372, startPoint y: 554, endPoint x: 285, endPoint y: 747, distance: 211.0
click at [285, 747] on div "8 11 [PERSON_NAME] Phi Sigma Sigma, [GEOGRAPHIC_DATA] 35 208" at bounding box center [228, 551] width 296 height 525
click at [373, 503] on div "8 11 [PERSON_NAME] Phi Sigma Sigma, [GEOGRAPHIC_DATA] 35 208" at bounding box center [228, 551] width 296 height 525
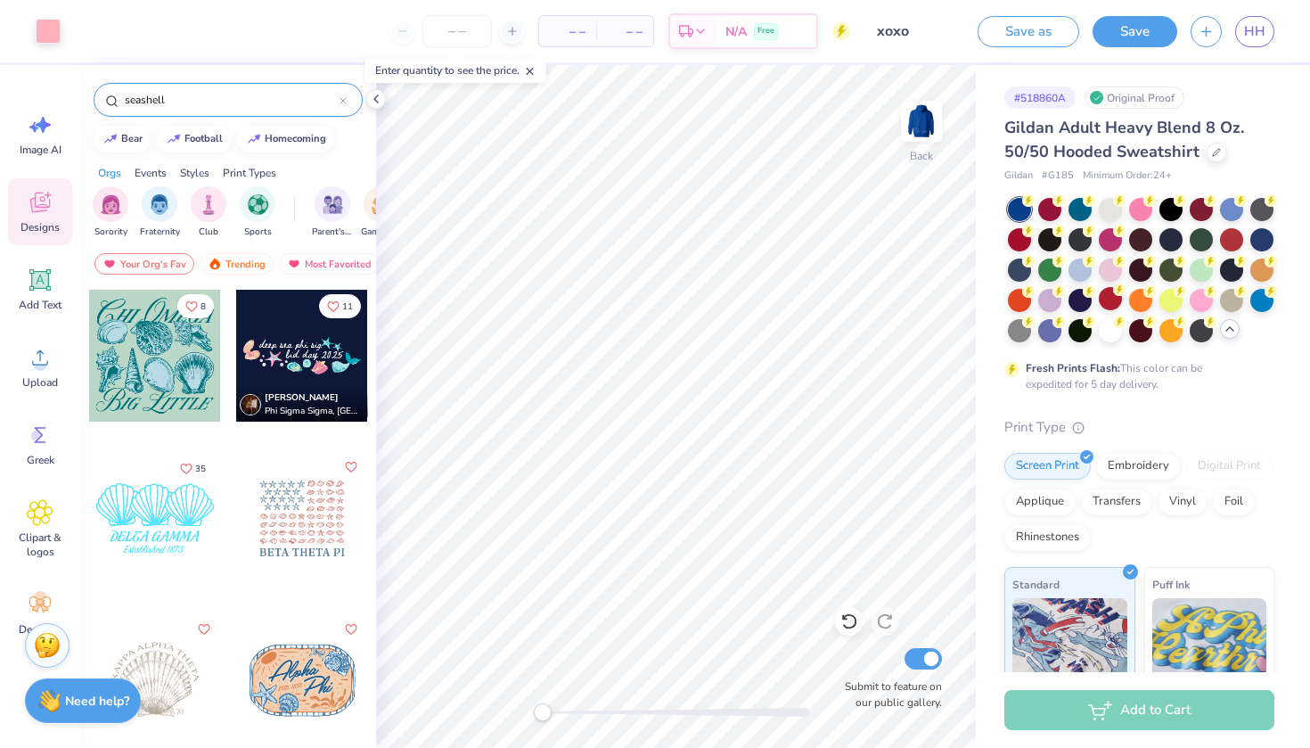
click at [373, 503] on div "8 11 [PERSON_NAME] Phi Sigma Sigma, [GEOGRAPHIC_DATA] 35 208" at bounding box center [228, 551] width 296 height 525
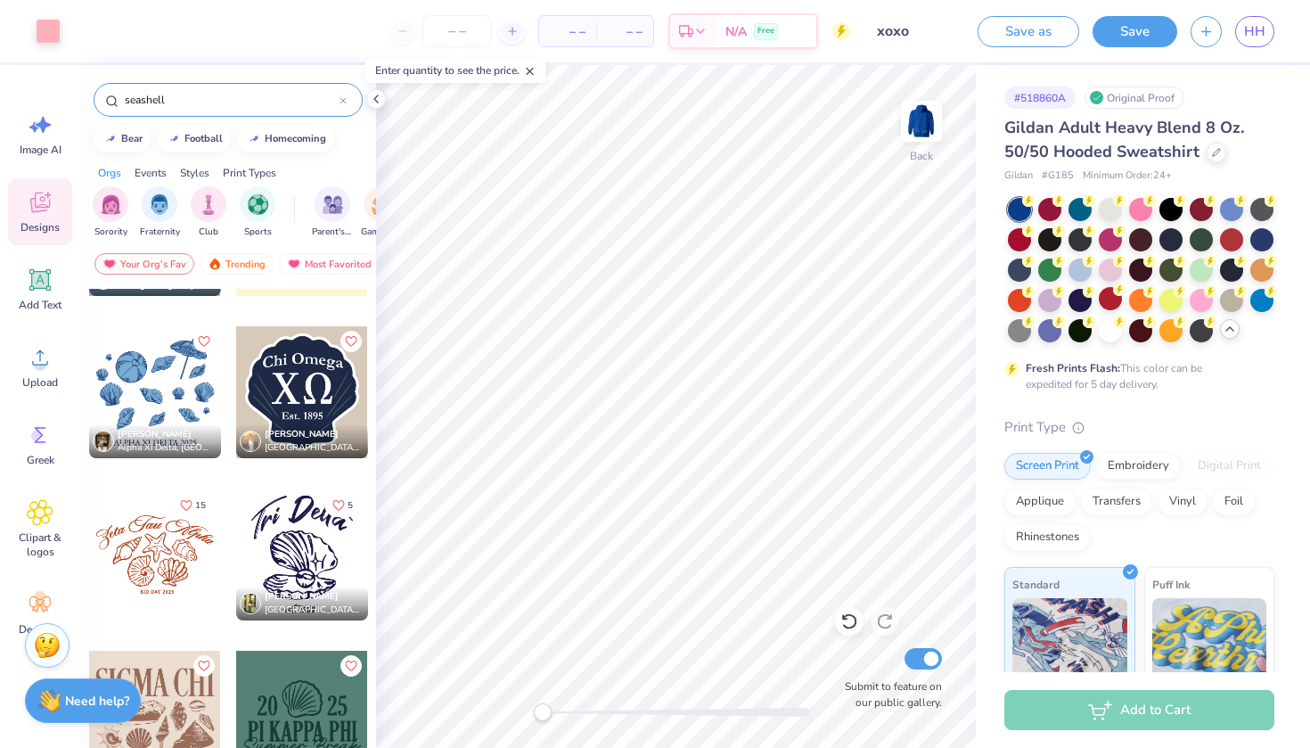
scroll to position [1586, 0]
click at [160, 566] on div at bounding box center [155, 554] width 132 height 132
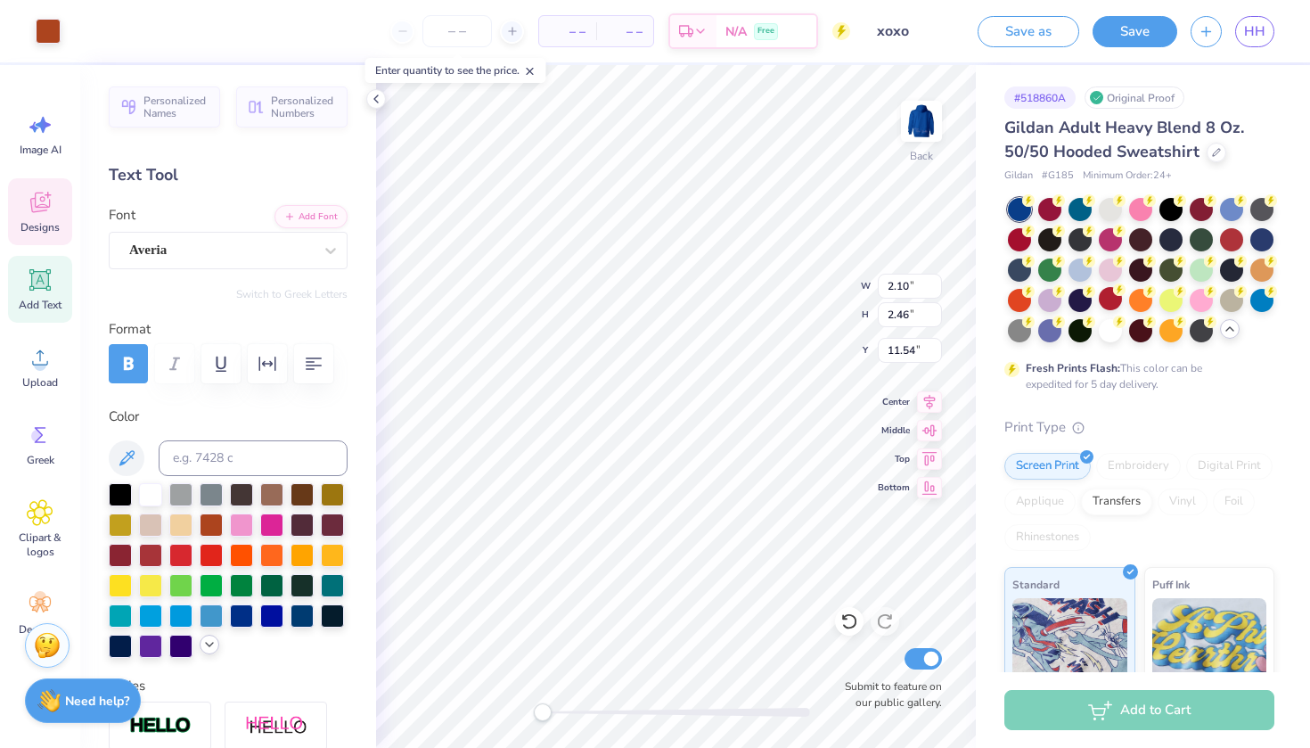
click at [210, 651] on icon at bounding box center [209, 644] width 14 height 14
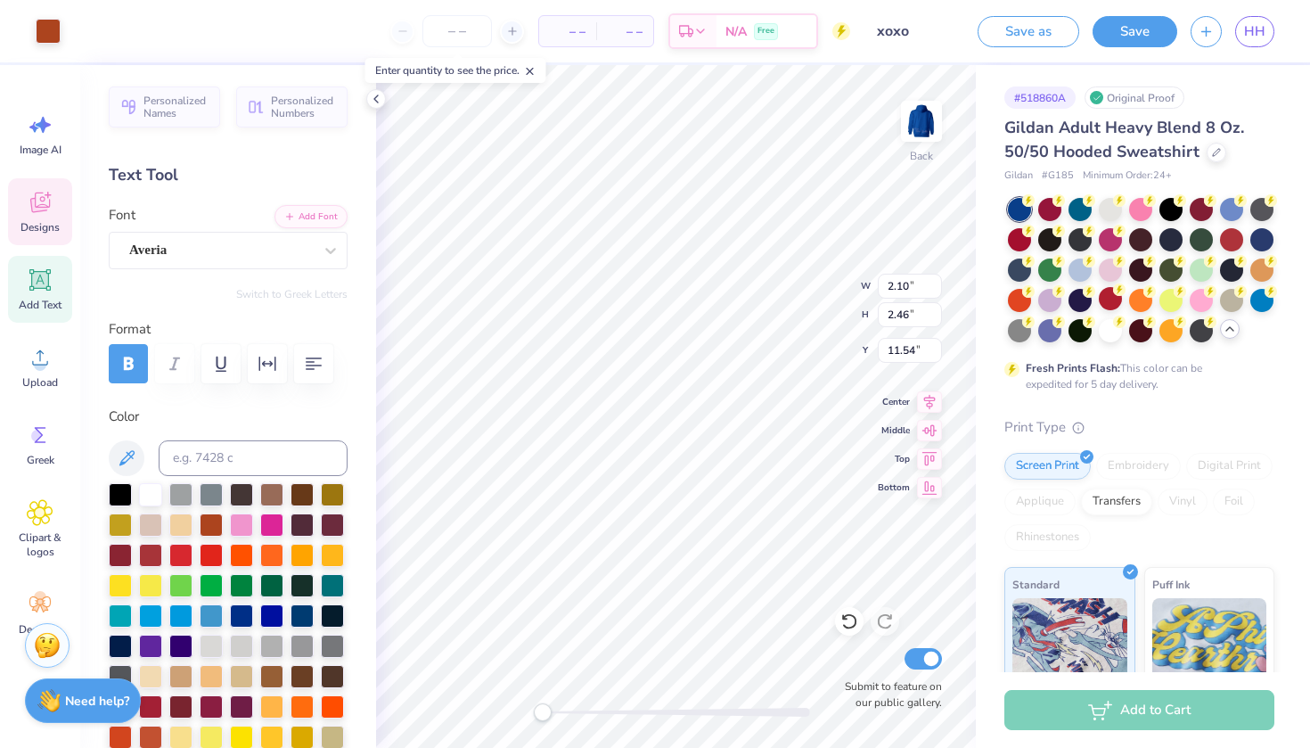
click at [354, 710] on div "Personalized Names Personalized Numbers Text Tool Add Font Font Averia Switch t…" at bounding box center [228, 406] width 296 height 683
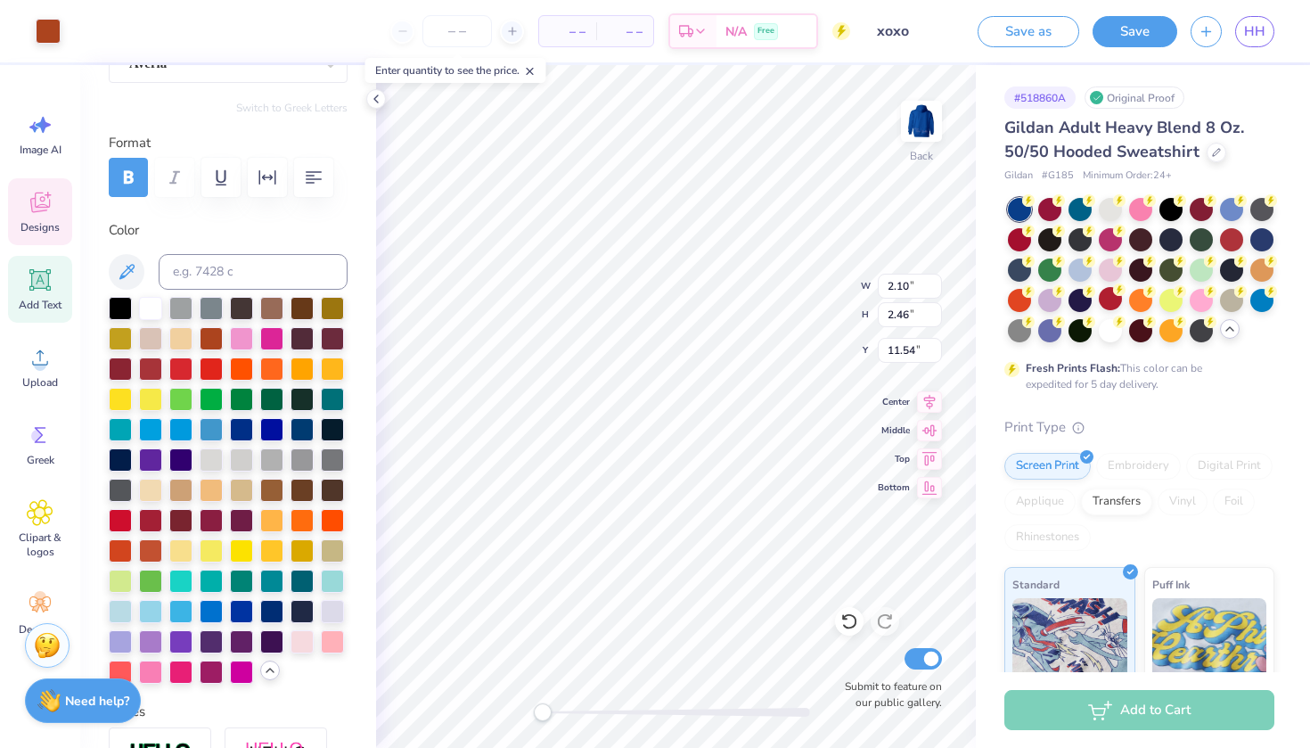
scroll to position [201, 0]
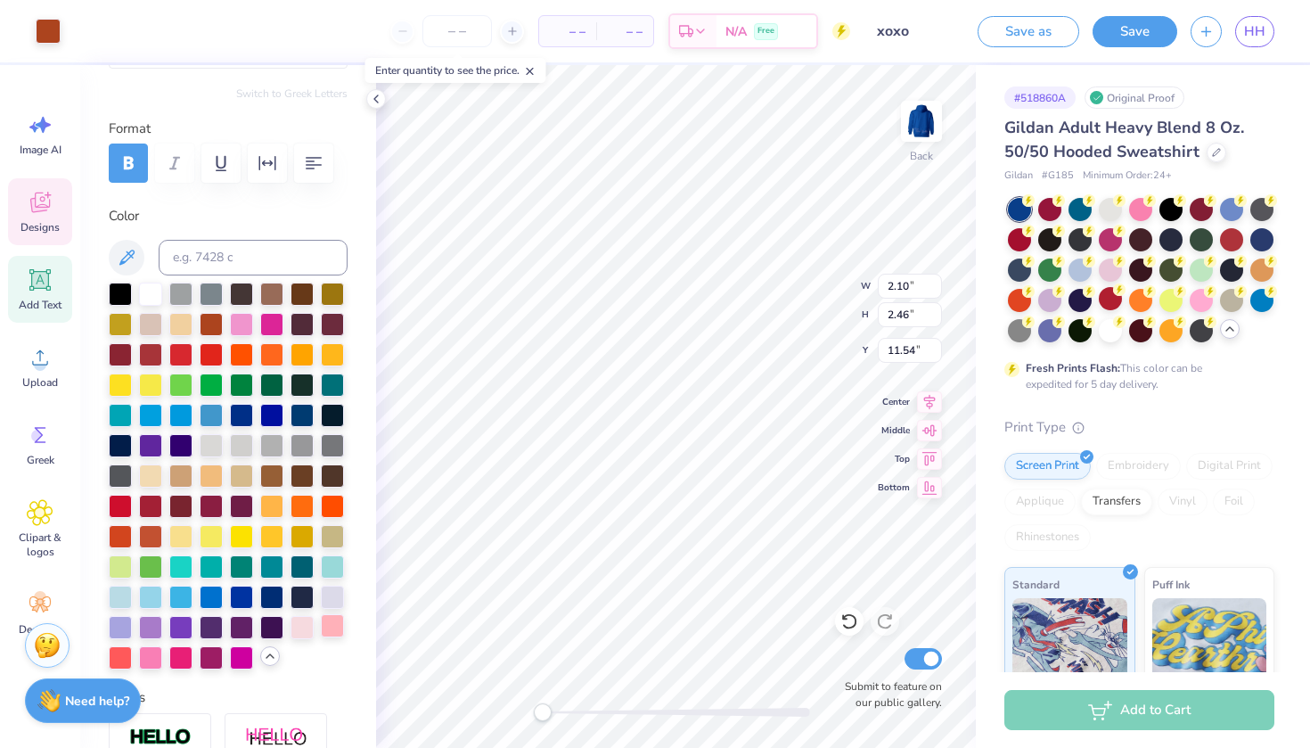
click at [338, 627] on div at bounding box center [332, 625] width 23 height 23
click at [330, 629] on div at bounding box center [332, 625] width 23 height 23
click at [327, 629] on div at bounding box center [332, 625] width 23 height 23
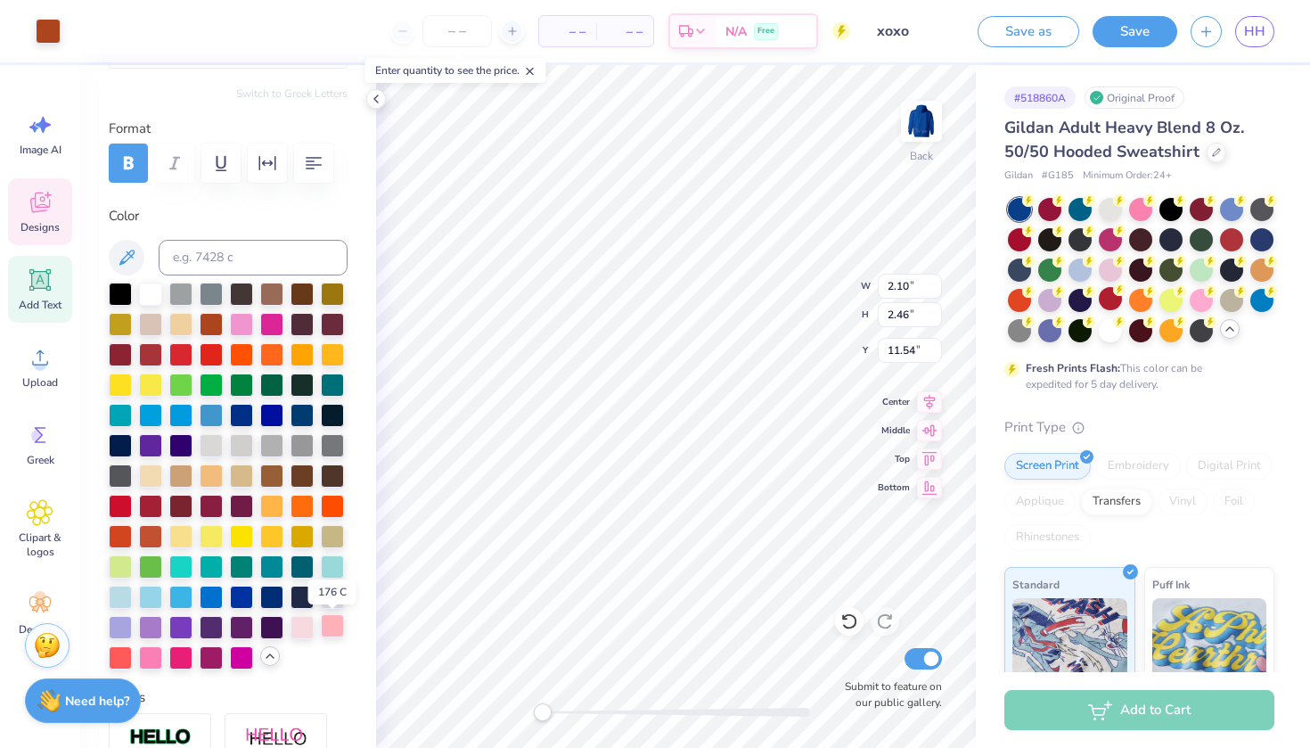
click at [337, 623] on div at bounding box center [332, 625] width 23 height 23
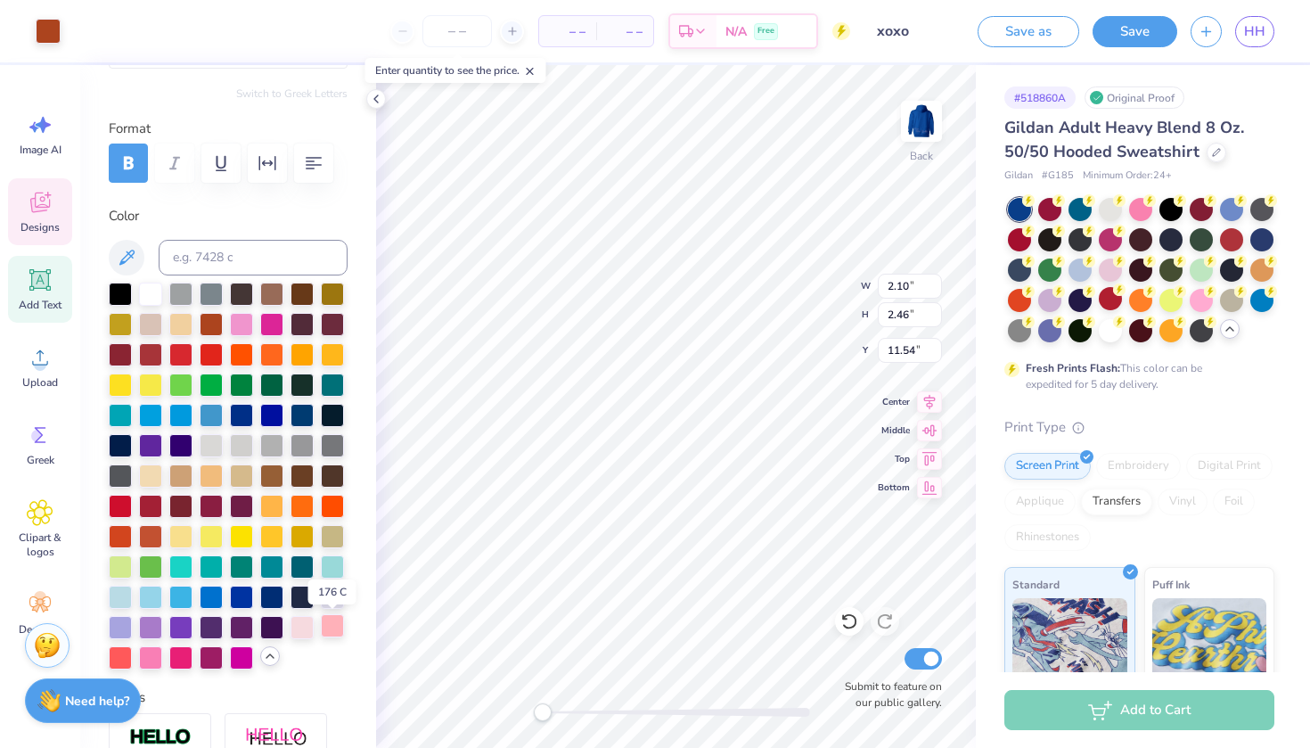
click at [337, 623] on div at bounding box center [332, 625] width 23 height 23
click at [154, 658] on div at bounding box center [150, 655] width 23 height 23
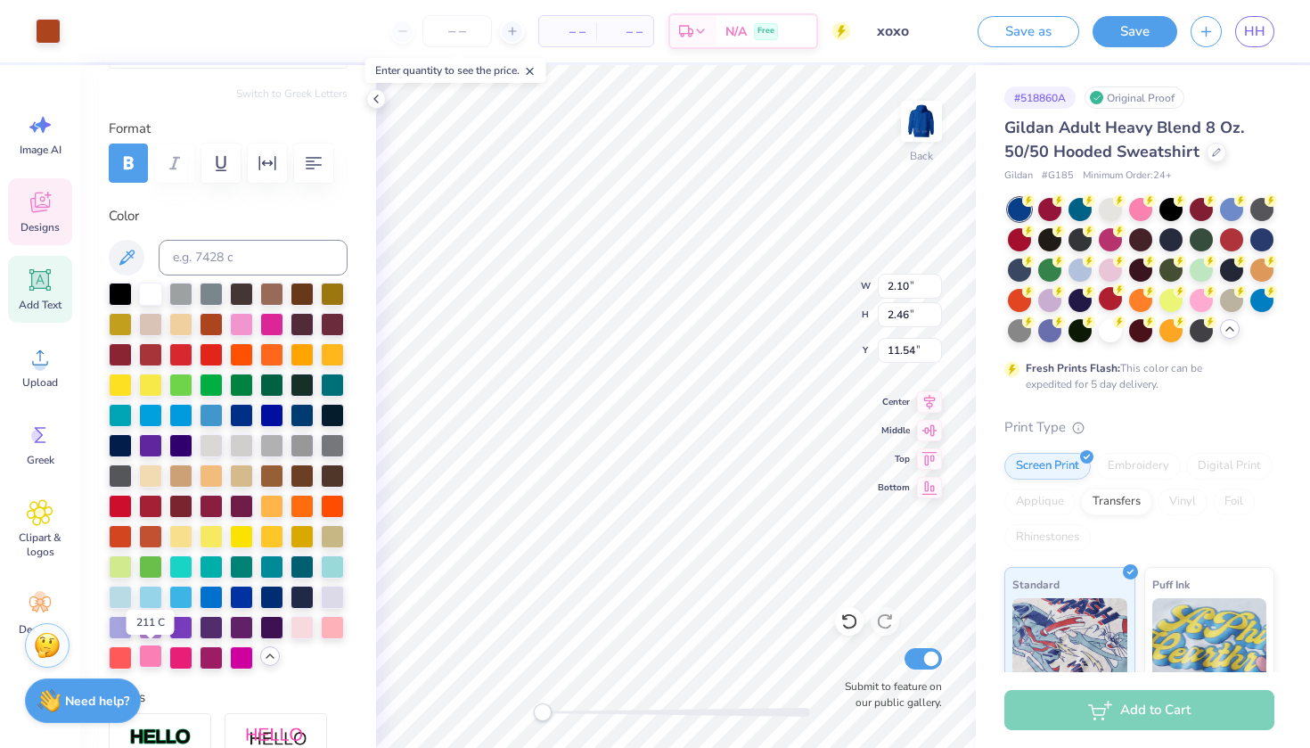
click at [154, 658] on div at bounding box center [150, 655] width 23 height 23
click at [291, 628] on div at bounding box center [302, 625] width 23 height 23
click at [343, 630] on div at bounding box center [332, 625] width 23 height 23
click at [45, 31] on div at bounding box center [48, 29] width 25 height 25
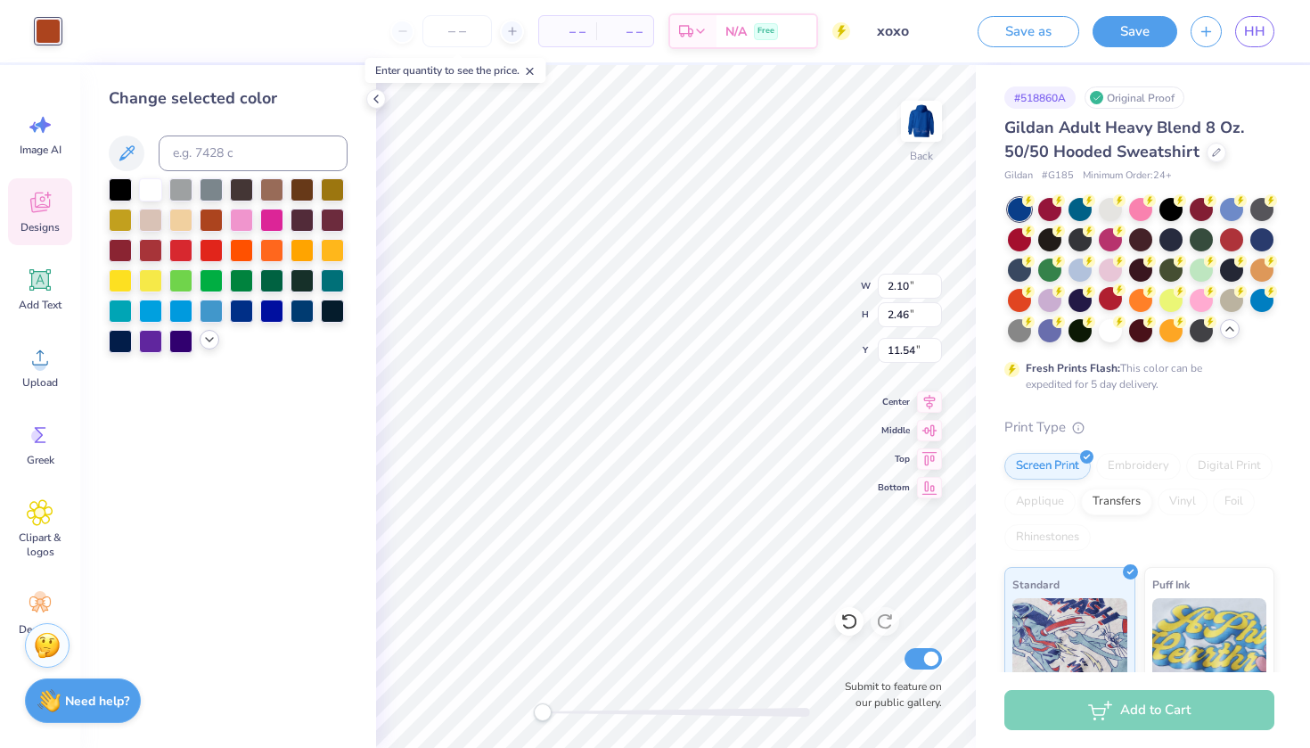
click at [206, 347] on icon at bounding box center [209, 339] width 14 height 14
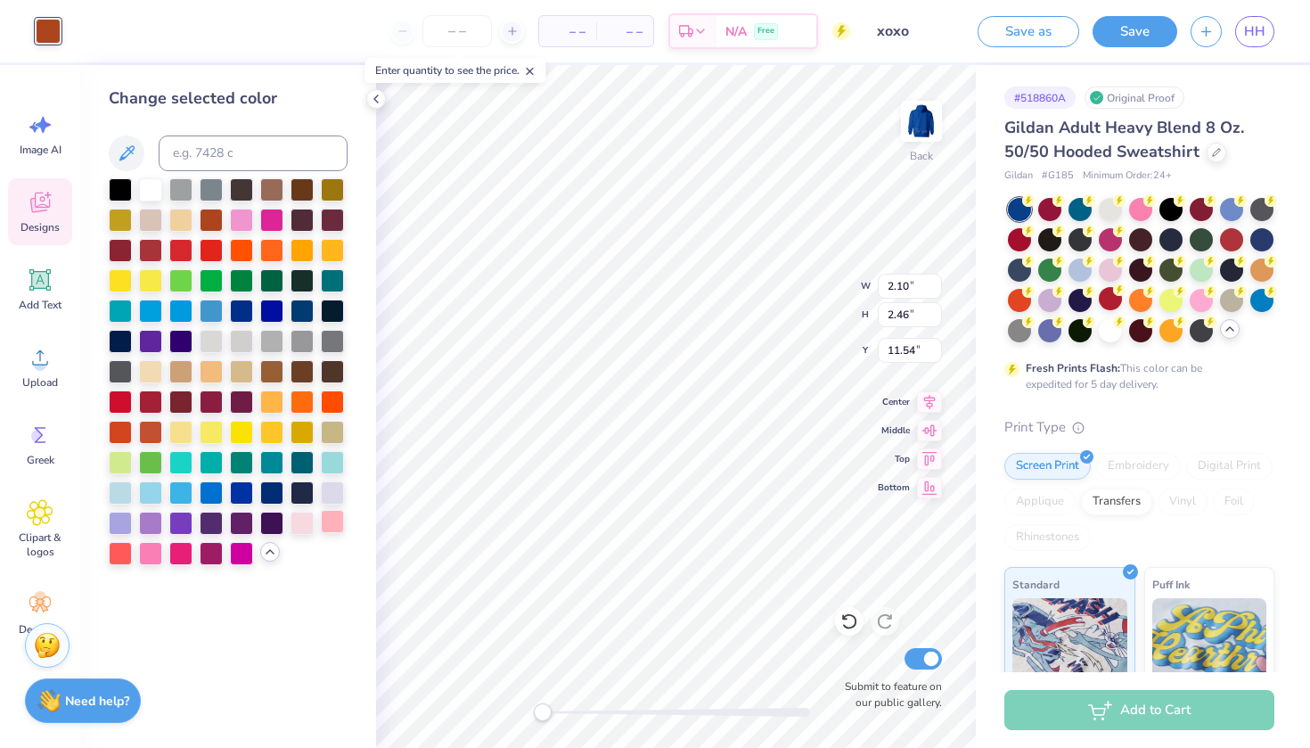
click at [329, 520] on div at bounding box center [332, 521] width 23 height 23
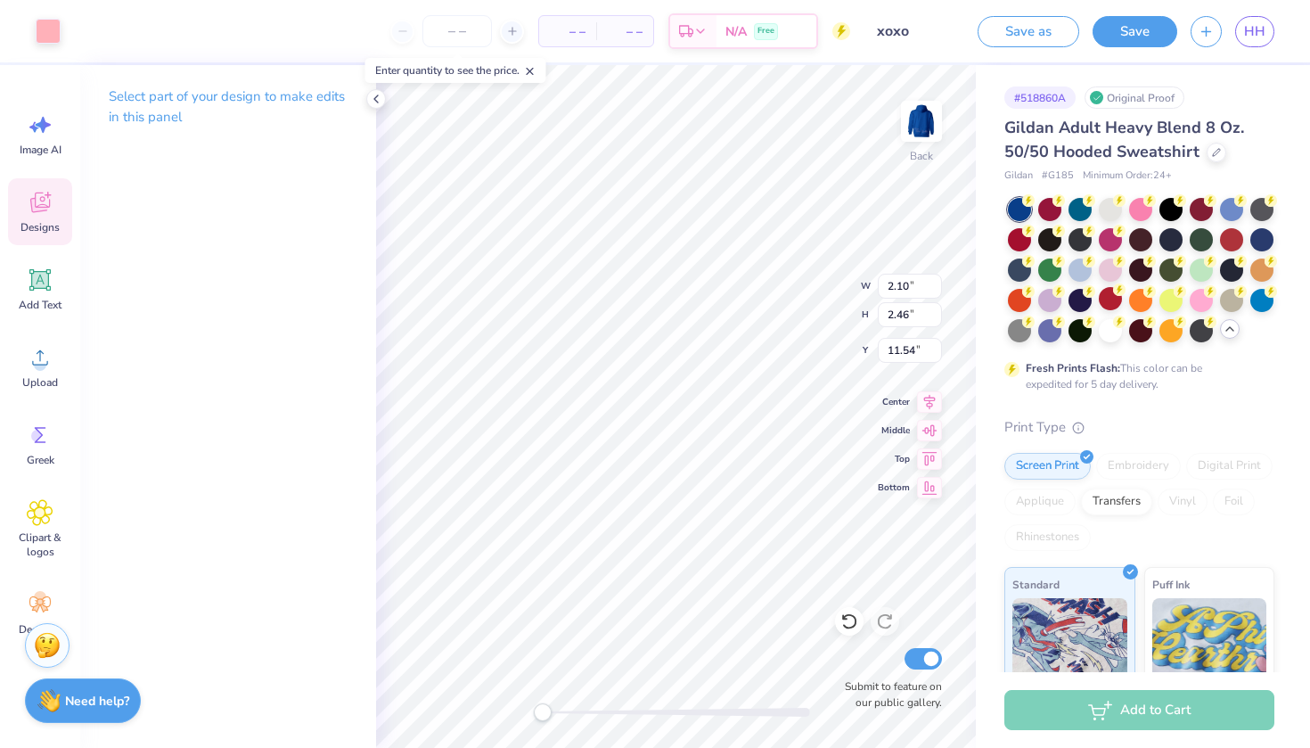
type input "1.87"
type input "2.18"
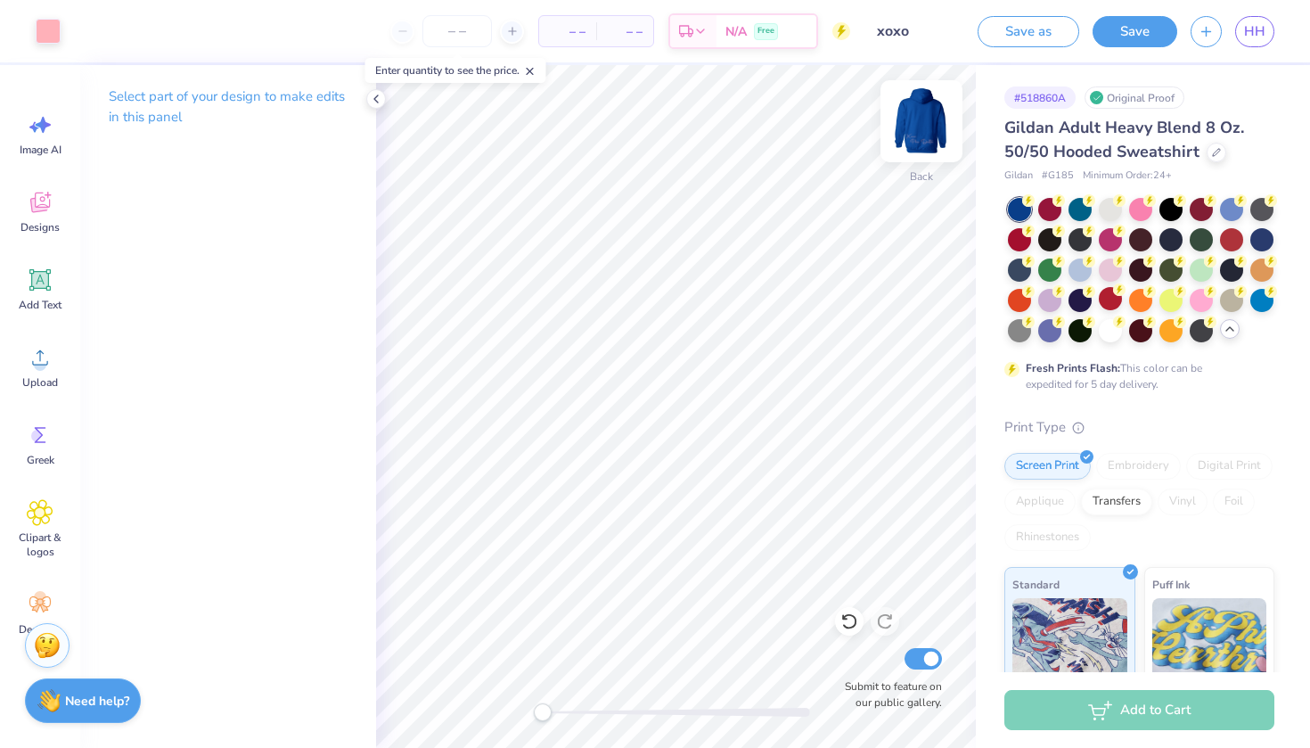
click at [933, 131] on img at bounding box center [921, 121] width 71 height 71
click at [40, 196] on icon at bounding box center [40, 202] width 27 height 27
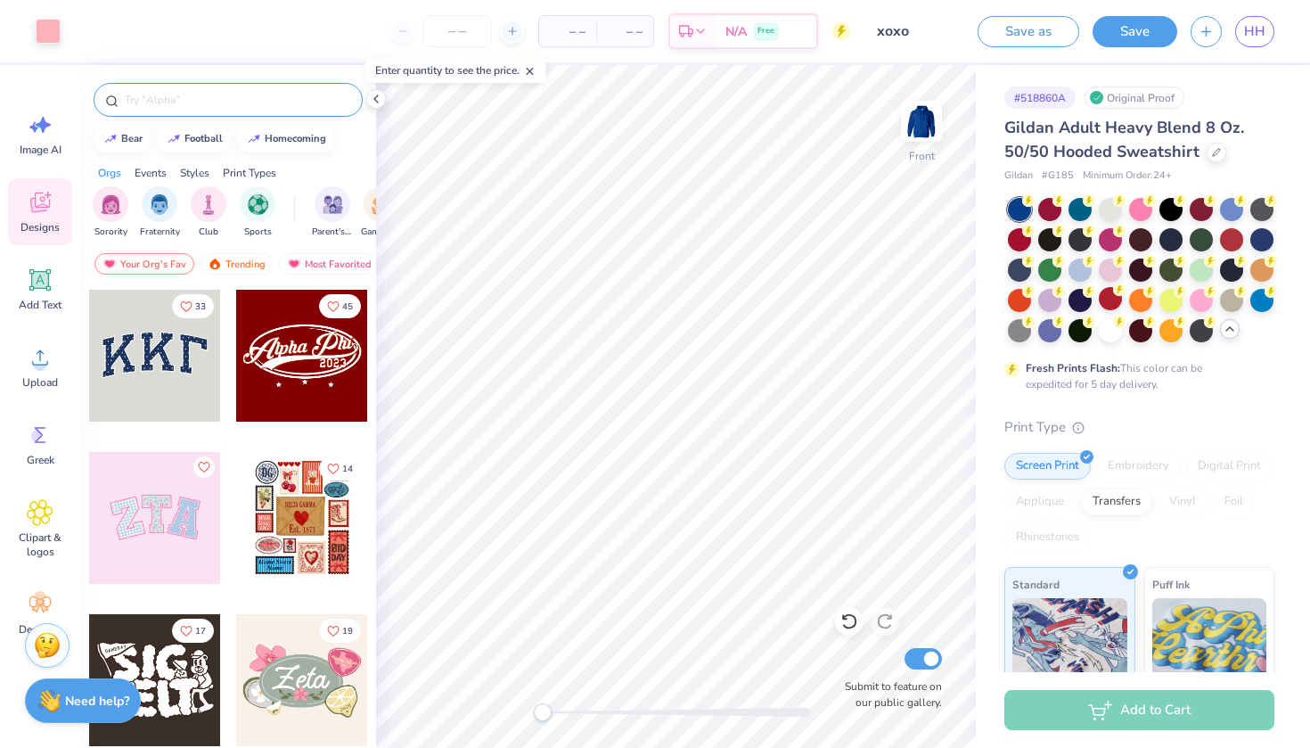
click at [166, 106] on input "text" at bounding box center [237, 100] width 228 height 18
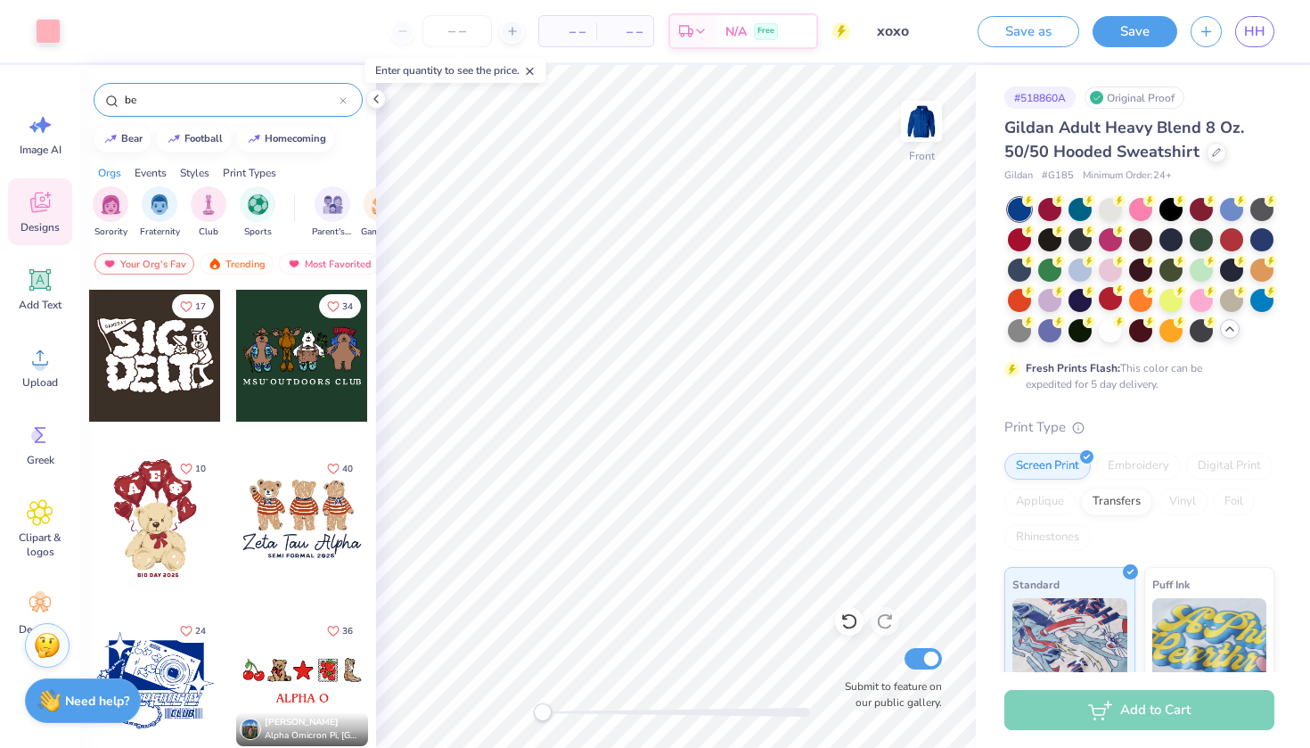
type input "b"
type input "seashell"
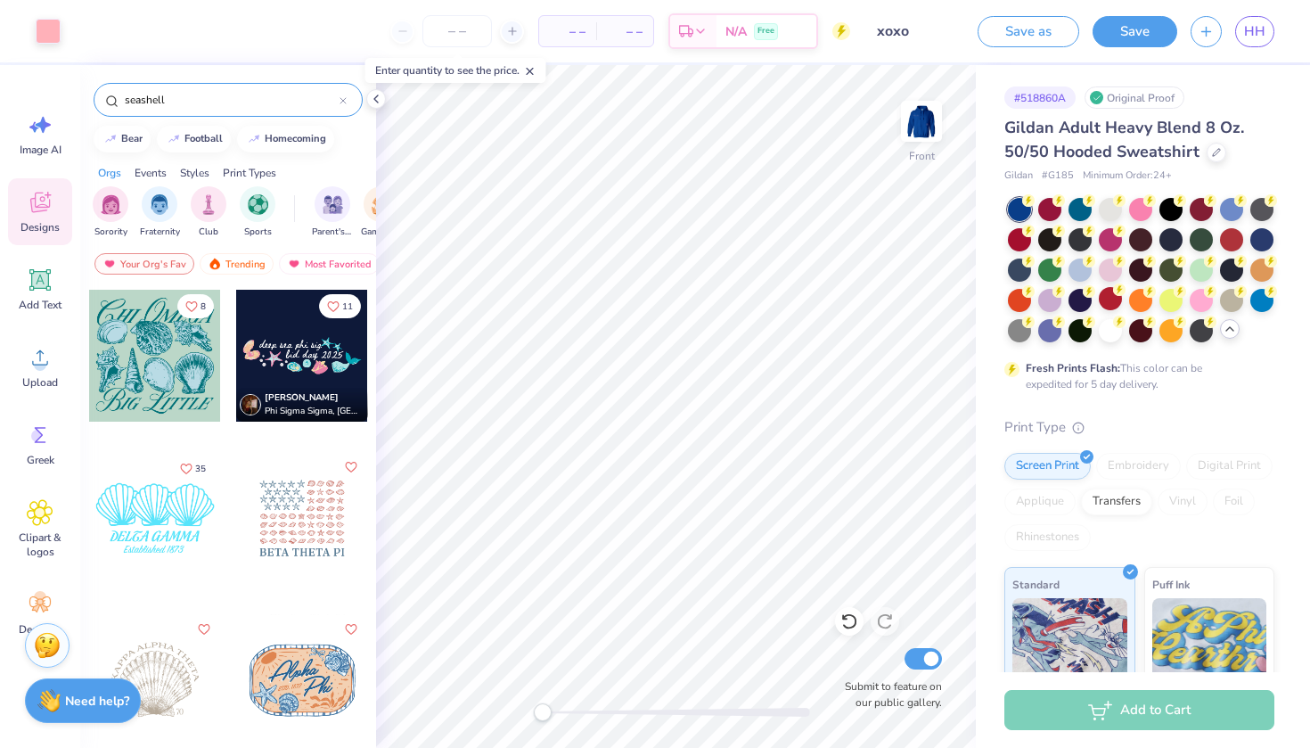
click at [368, 567] on div at bounding box center [302, 518] width 134 height 134
click at [851, 617] on icon at bounding box center [849, 621] width 18 height 18
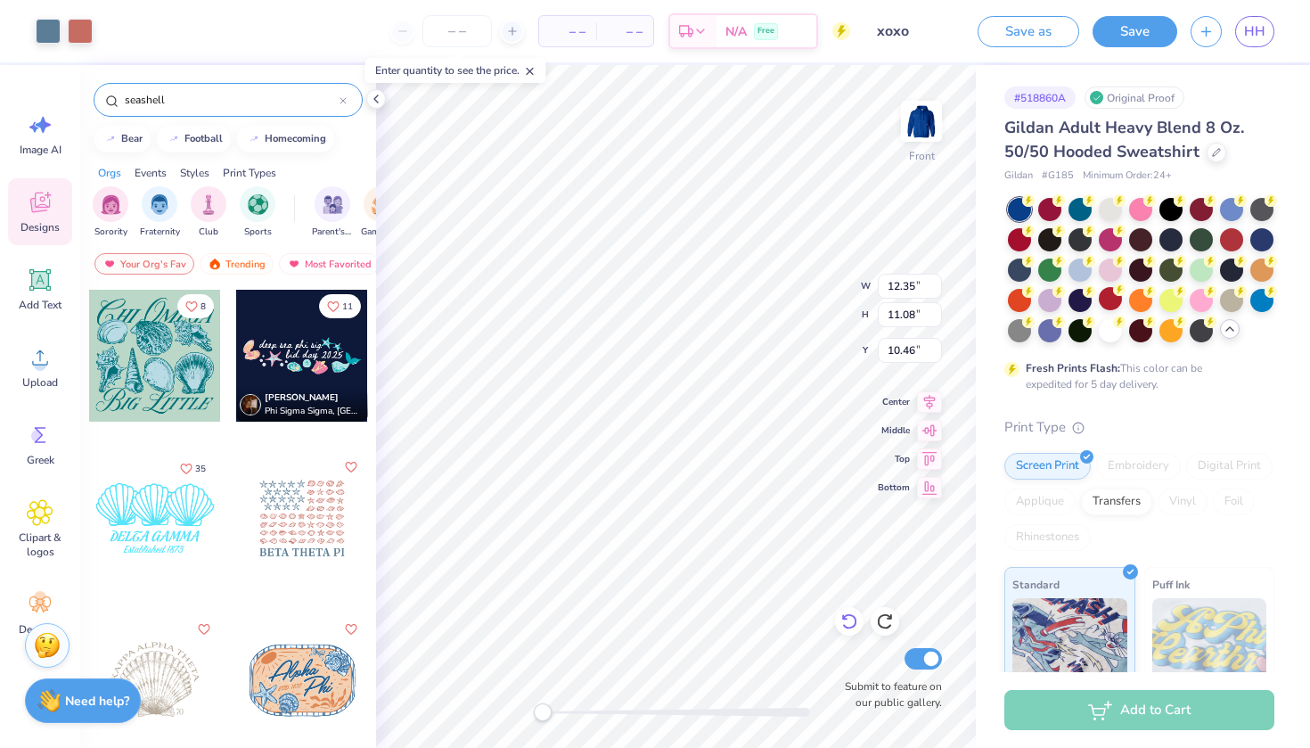
click at [851, 617] on icon at bounding box center [849, 621] width 18 height 18
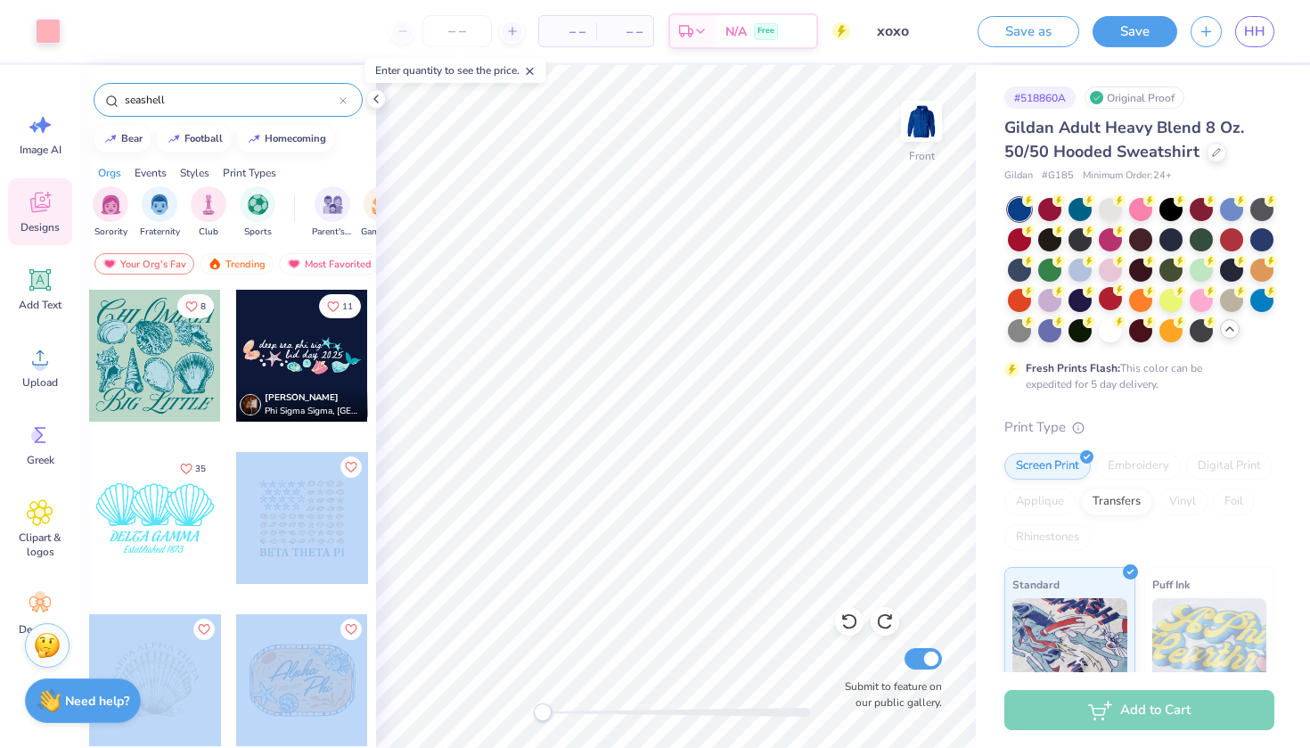
drag, startPoint x: 365, startPoint y: 547, endPoint x: 351, endPoint y: 747, distance: 200.1
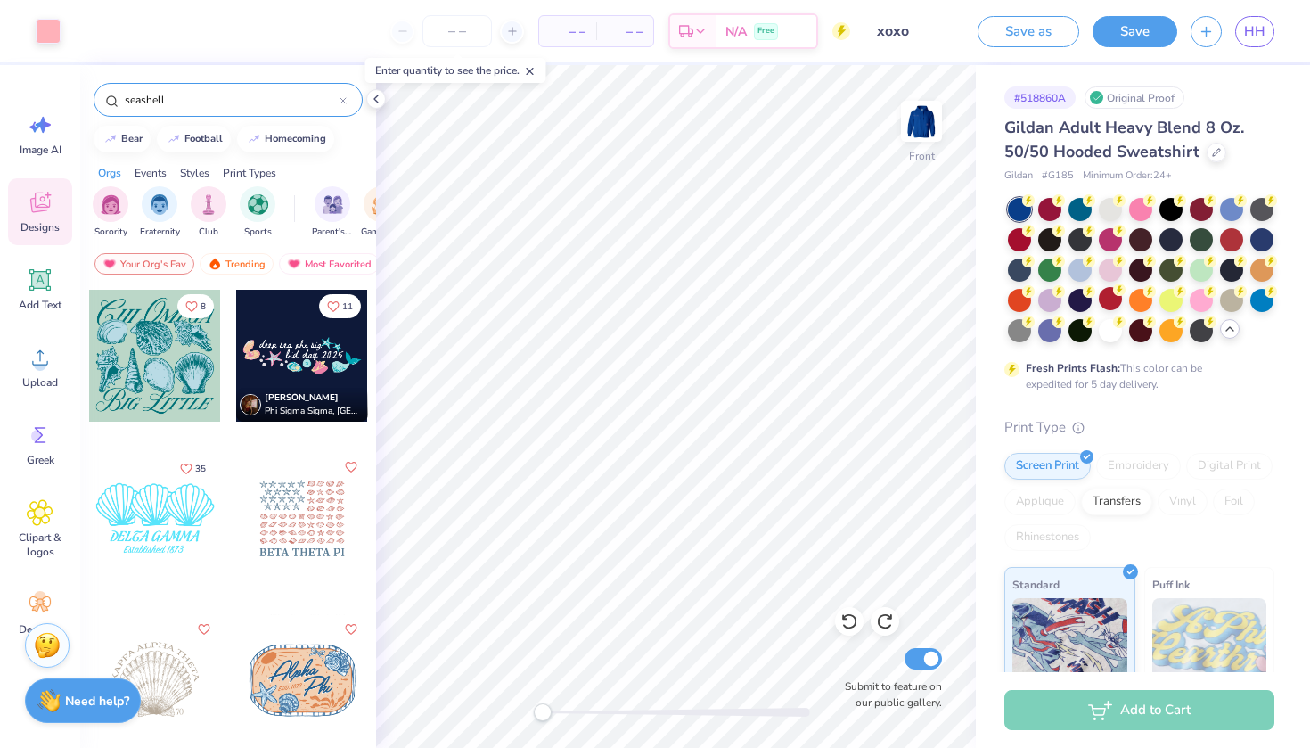
click at [373, 541] on div "8 11 [PERSON_NAME] Phi Sigma Sigma, [GEOGRAPHIC_DATA] 35 208" at bounding box center [228, 551] width 296 height 525
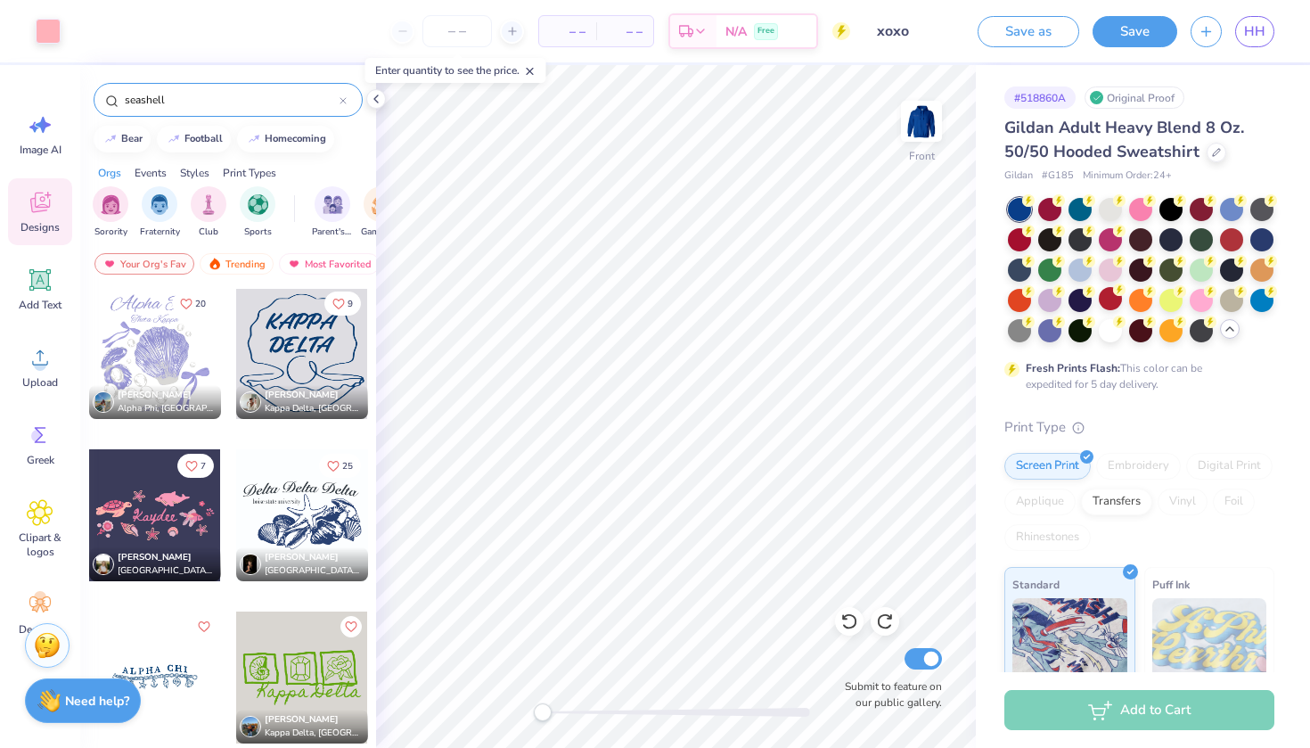
scroll to position [2430, 0]
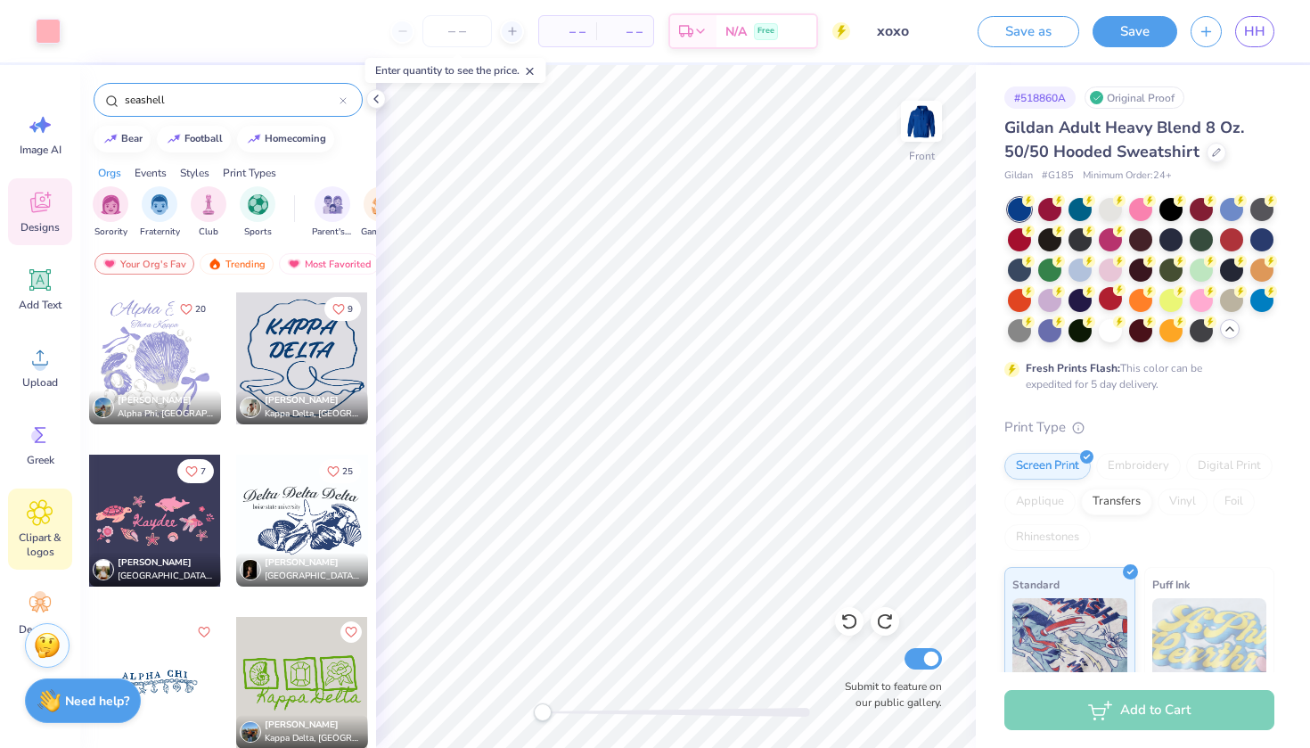
click at [39, 522] on icon at bounding box center [40, 512] width 26 height 27
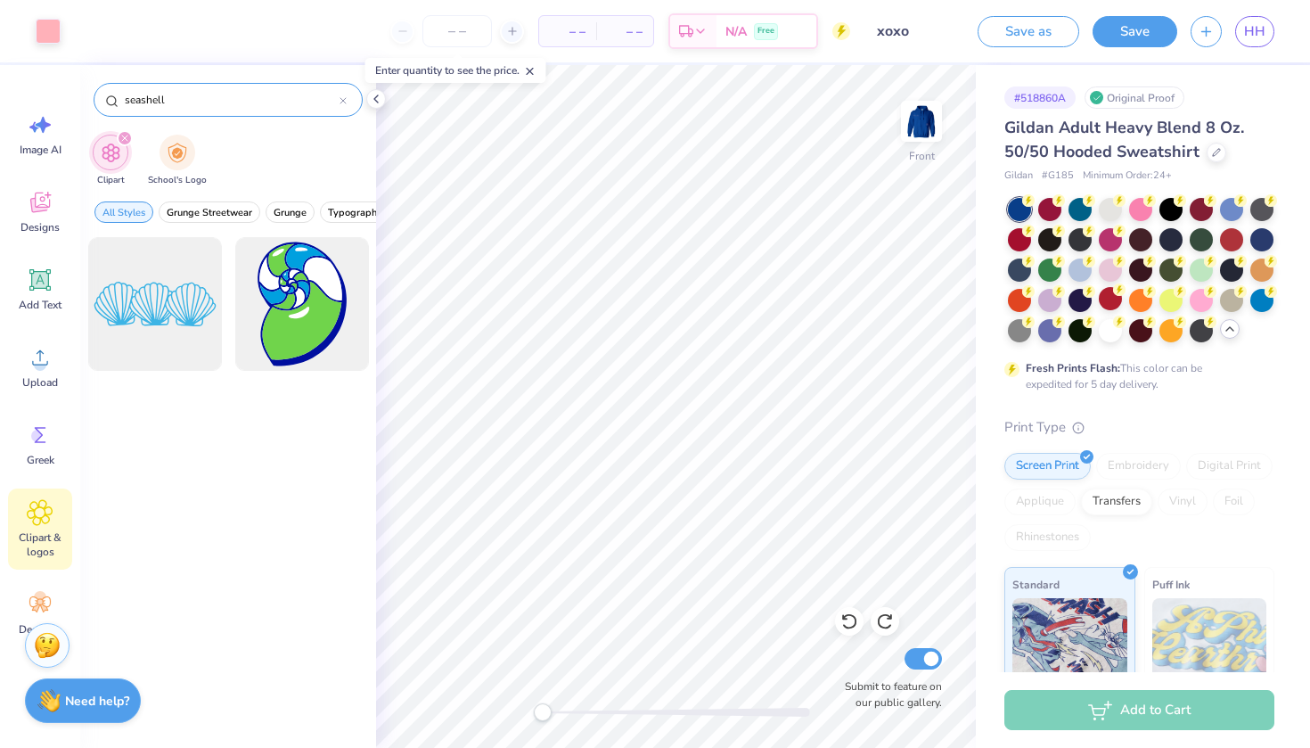
drag, startPoint x: 198, startPoint y: 90, endPoint x: 127, endPoint y: 99, distance: 71.0
click at [127, 99] on div "seashell" at bounding box center [228, 100] width 269 height 34
drag, startPoint x: 127, startPoint y: 99, endPoint x: 168, endPoint y: 101, distance: 40.1
click at [168, 101] on input "seashell" at bounding box center [231, 100] width 217 height 18
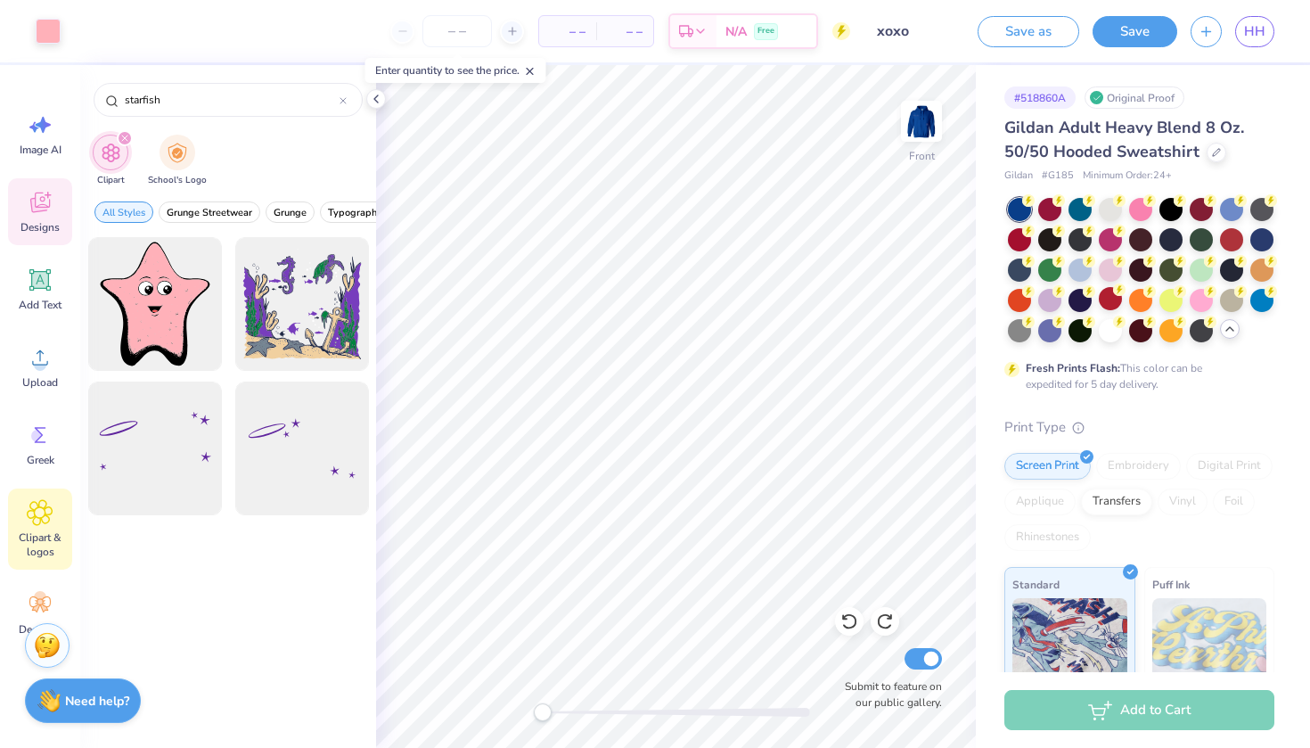
type input "starfish"
click at [47, 209] on icon at bounding box center [39, 205] width 17 height 14
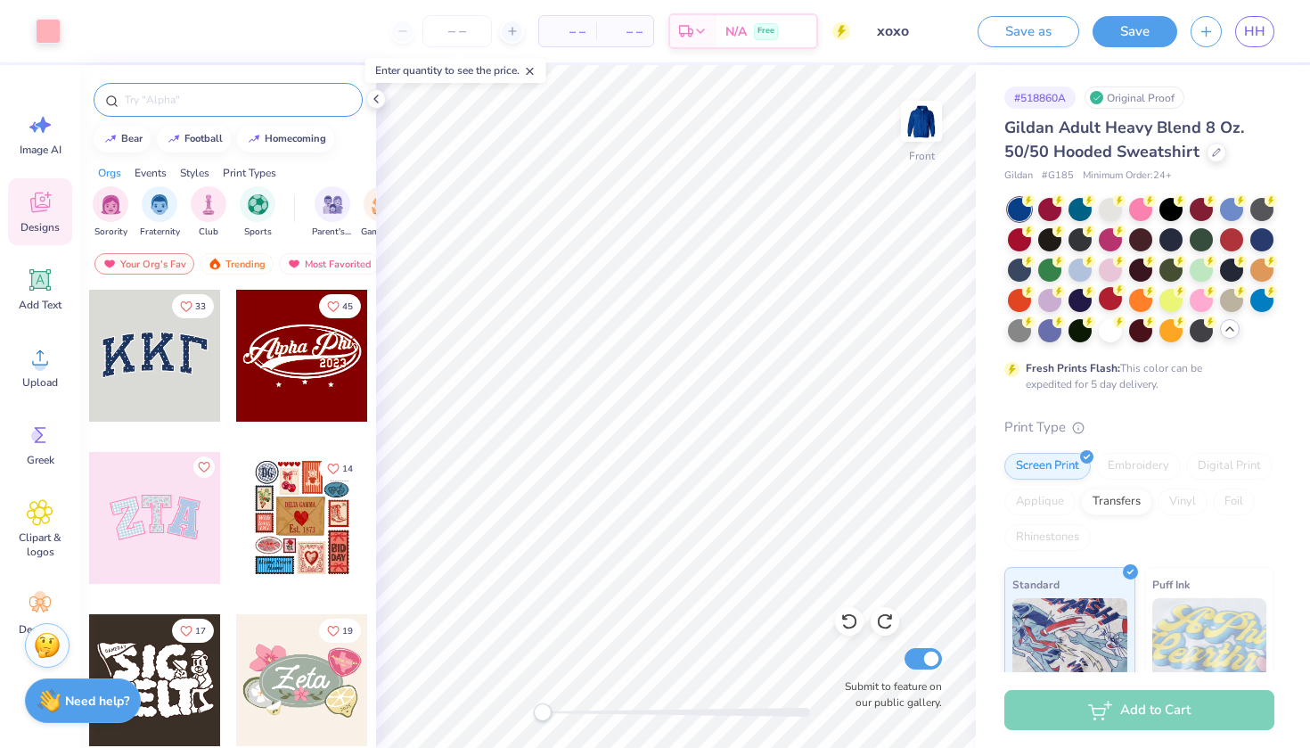
click at [259, 86] on div at bounding box center [228, 100] width 269 height 34
click at [255, 98] on input "text" at bounding box center [237, 100] width 228 height 18
type input "starfish"
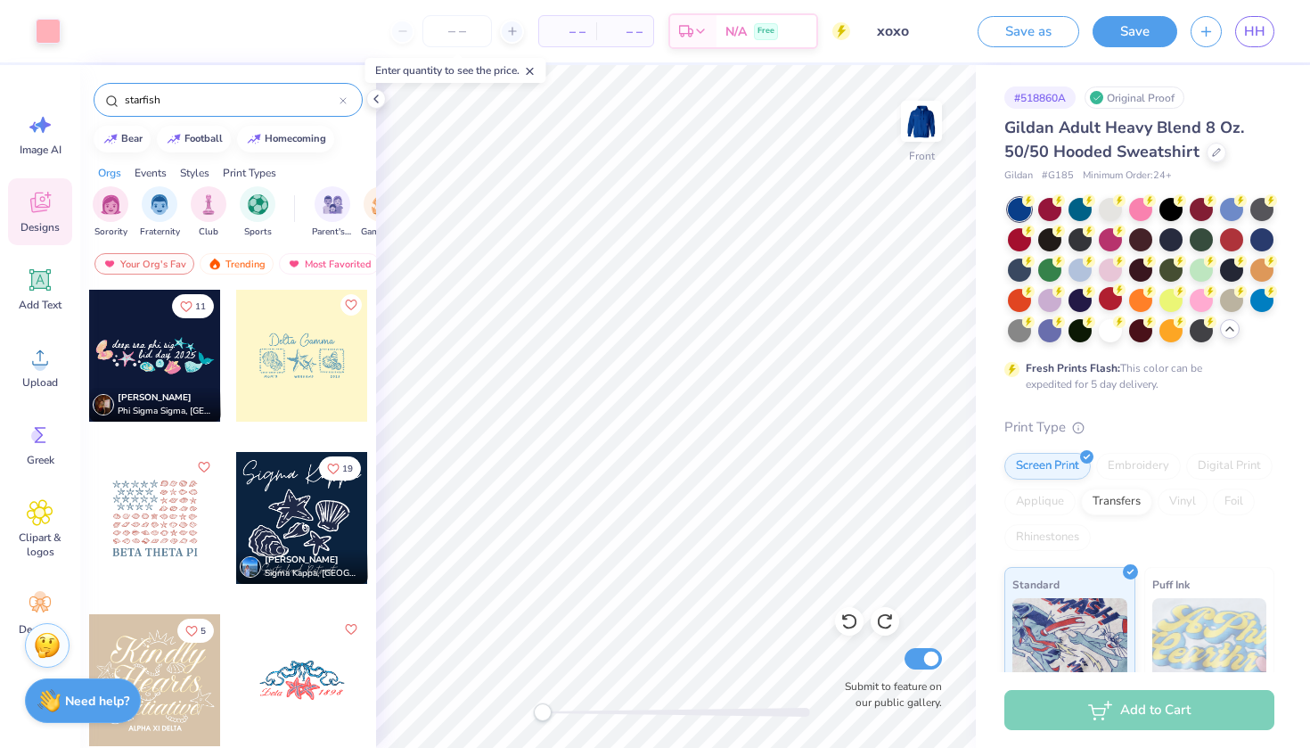
click at [372, 362] on div "11 [PERSON_NAME] Phi Sigma Sigma, [GEOGRAPHIC_DATA] 19 [PERSON_NAME] Sigma Kapp…" at bounding box center [228, 551] width 296 height 525
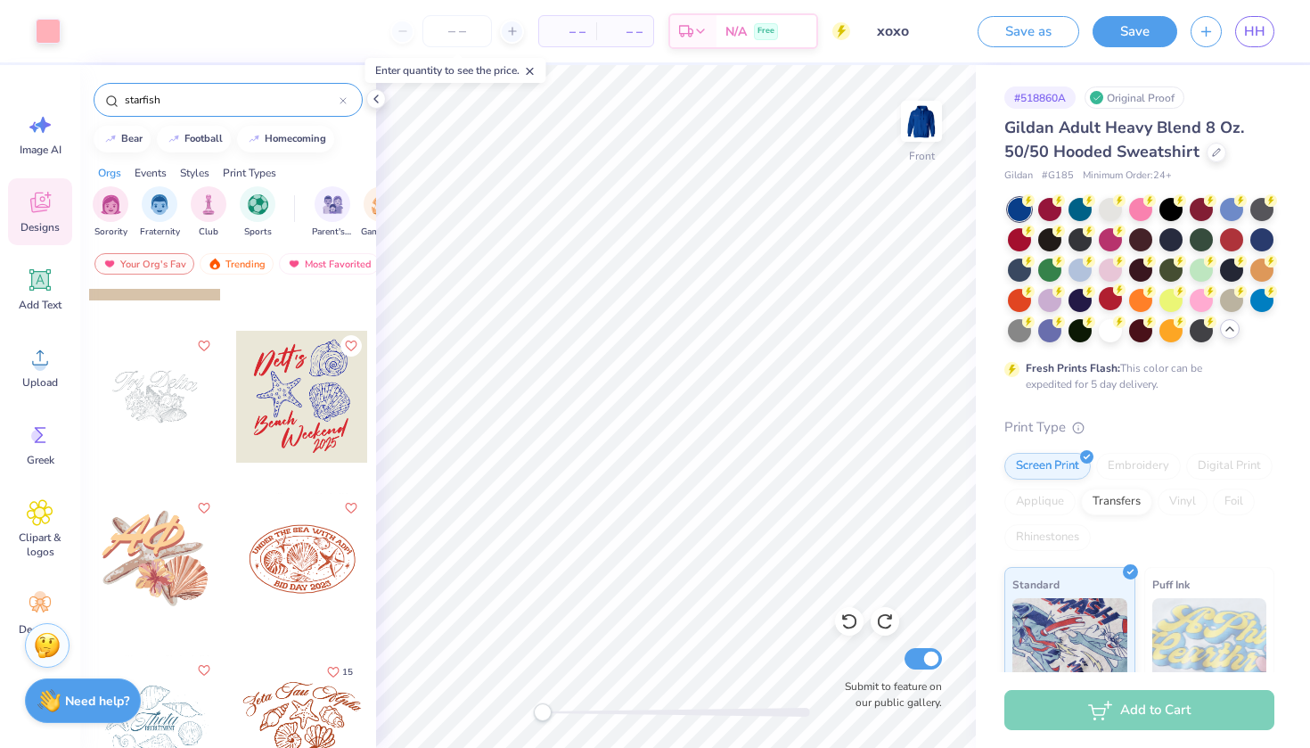
scroll to position [448, 0]
click at [301, 373] on div at bounding box center [302, 394] width 132 height 132
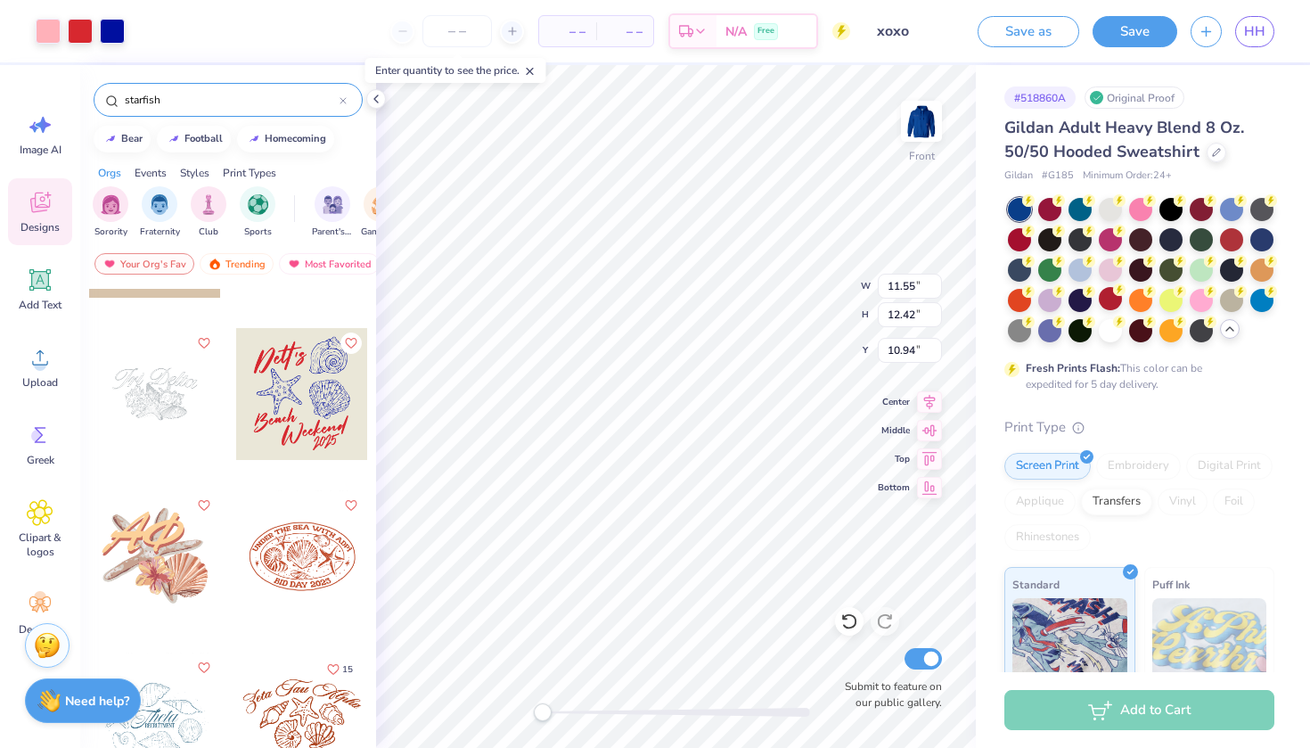
type input "3.42"
type input "3.34"
type input "8.07"
type input "4.11"
type input "4.19"
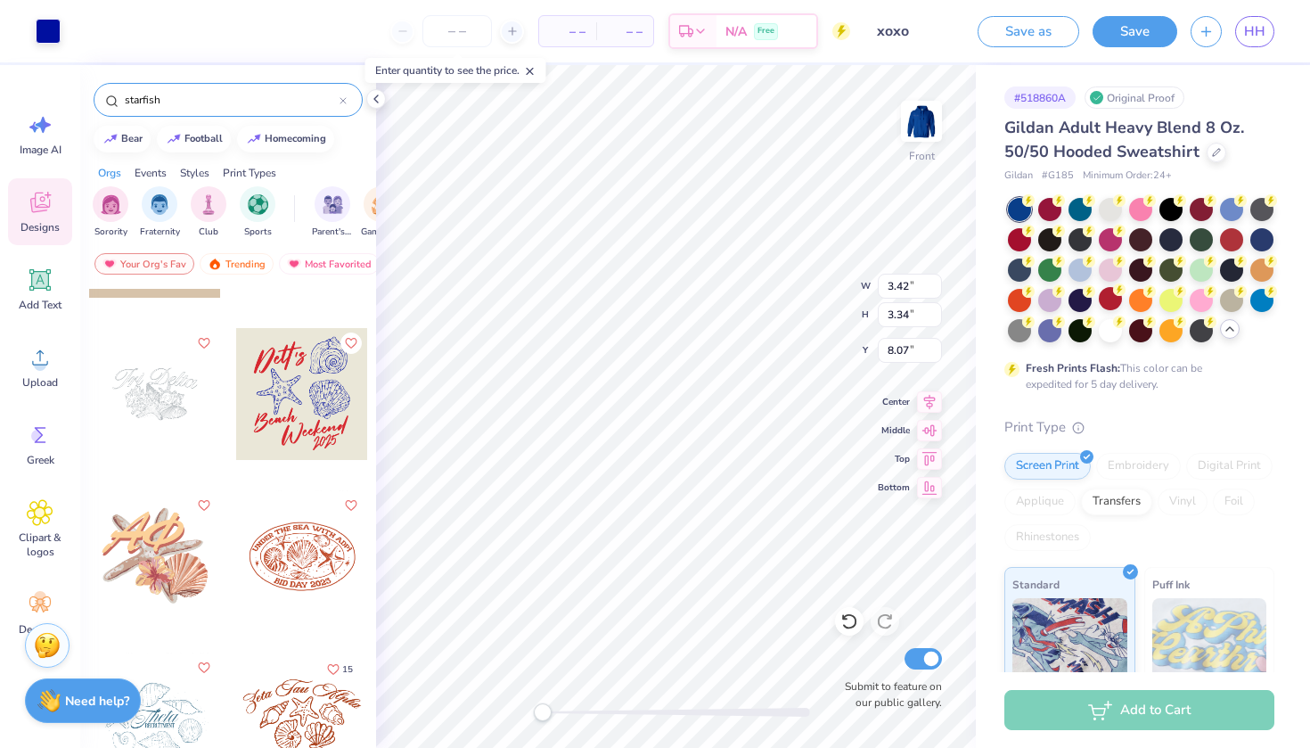
type input "10.94"
type input "4.77"
type input "2.91"
type input "8.48"
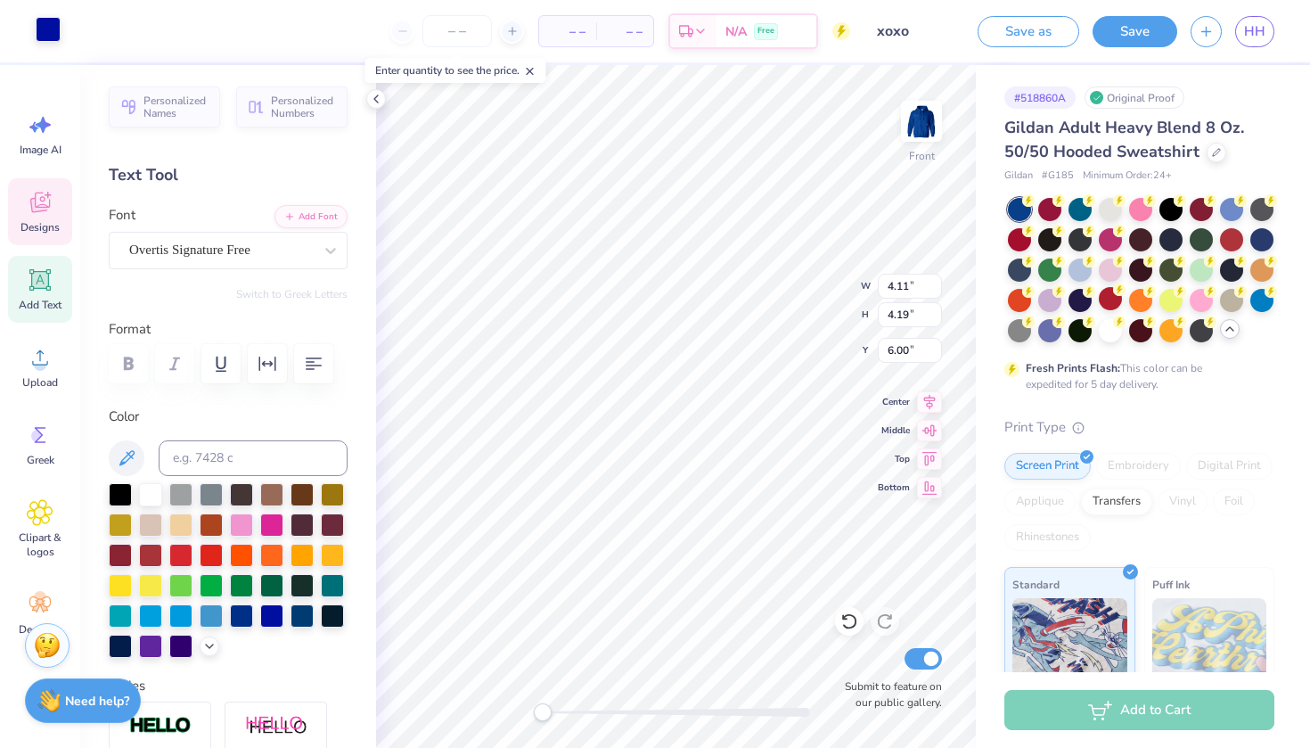
click at [55, 37] on div at bounding box center [48, 29] width 25 height 25
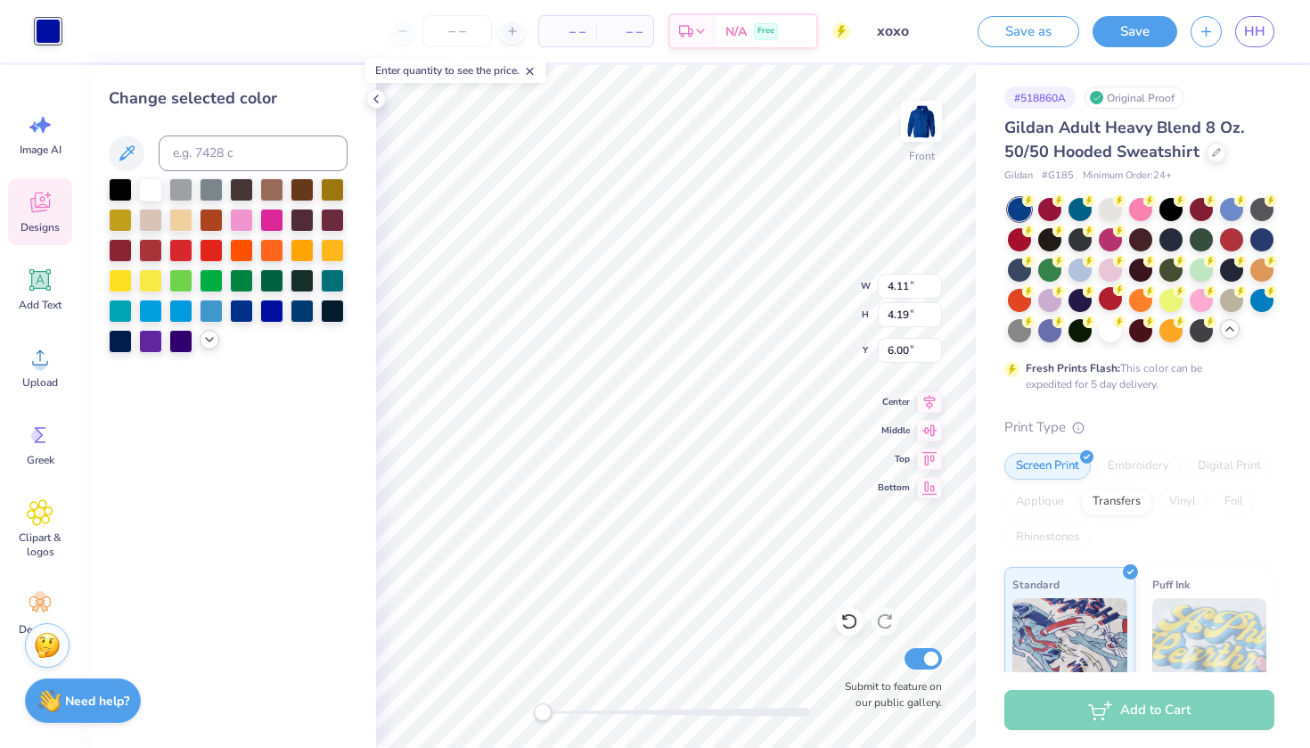
click at [215, 342] on icon at bounding box center [209, 339] width 14 height 14
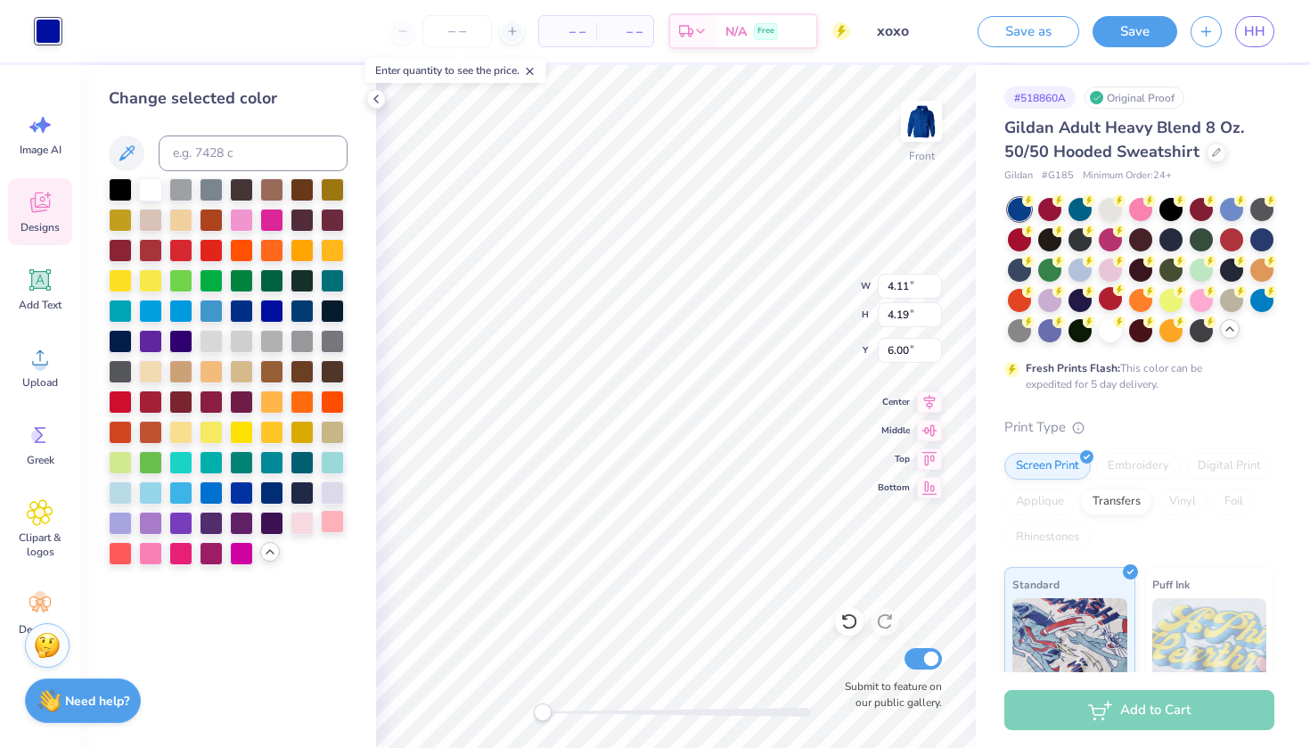
click at [324, 533] on div at bounding box center [332, 521] width 23 height 23
type input "10.86"
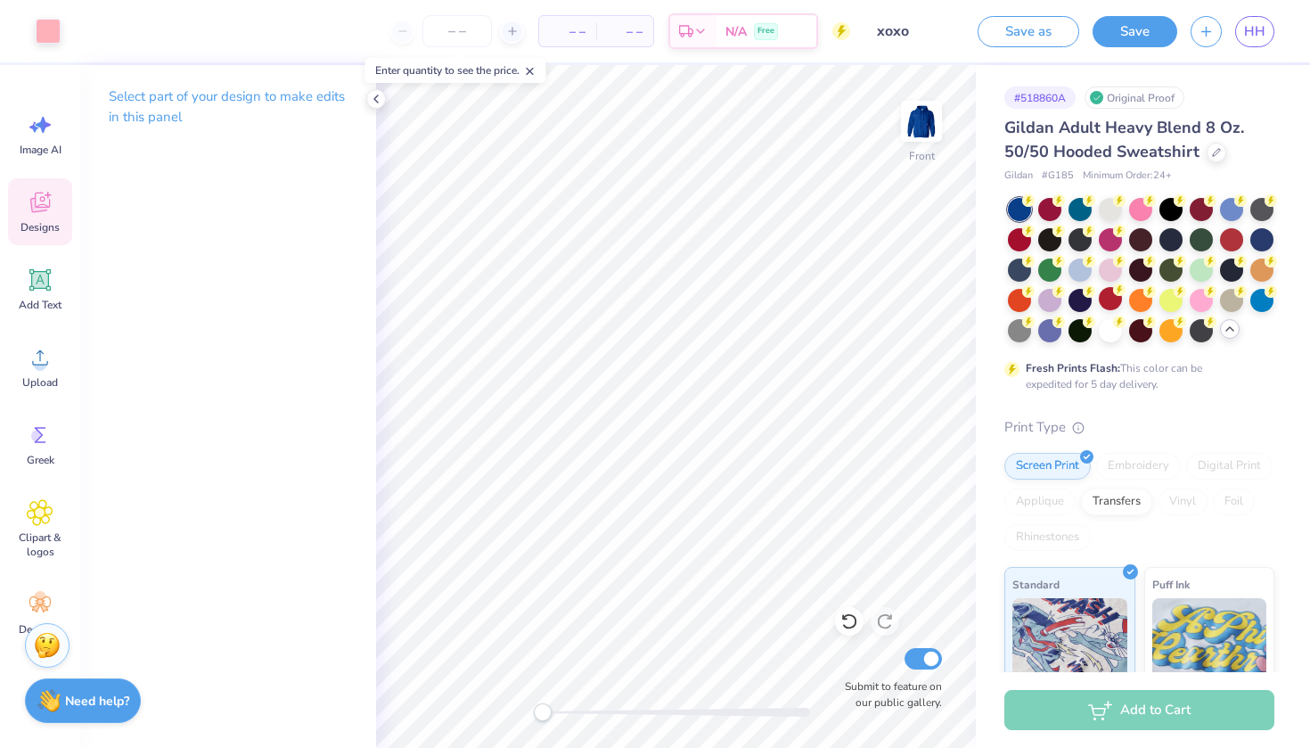
click at [46, 198] on icon at bounding box center [40, 202] width 27 height 27
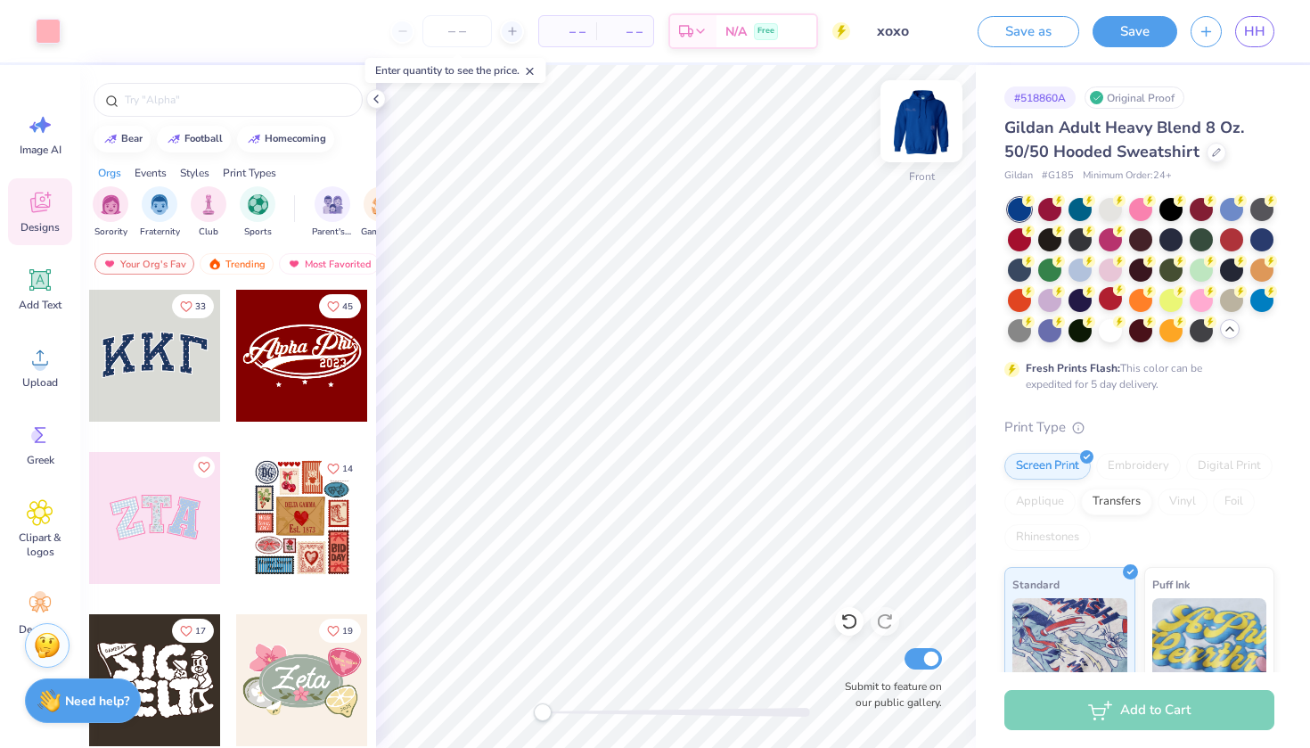
click at [930, 125] on img at bounding box center [921, 121] width 71 height 71
click at [934, 133] on img at bounding box center [921, 121] width 71 height 71
click at [933, 120] on img at bounding box center [921, 121] width 71 height 71
click at [909, 131] on img at bounding box center [921, 121] width 71 height 71
click at [908, 131] on img at bounding box center [921, 121] width 71 height 71
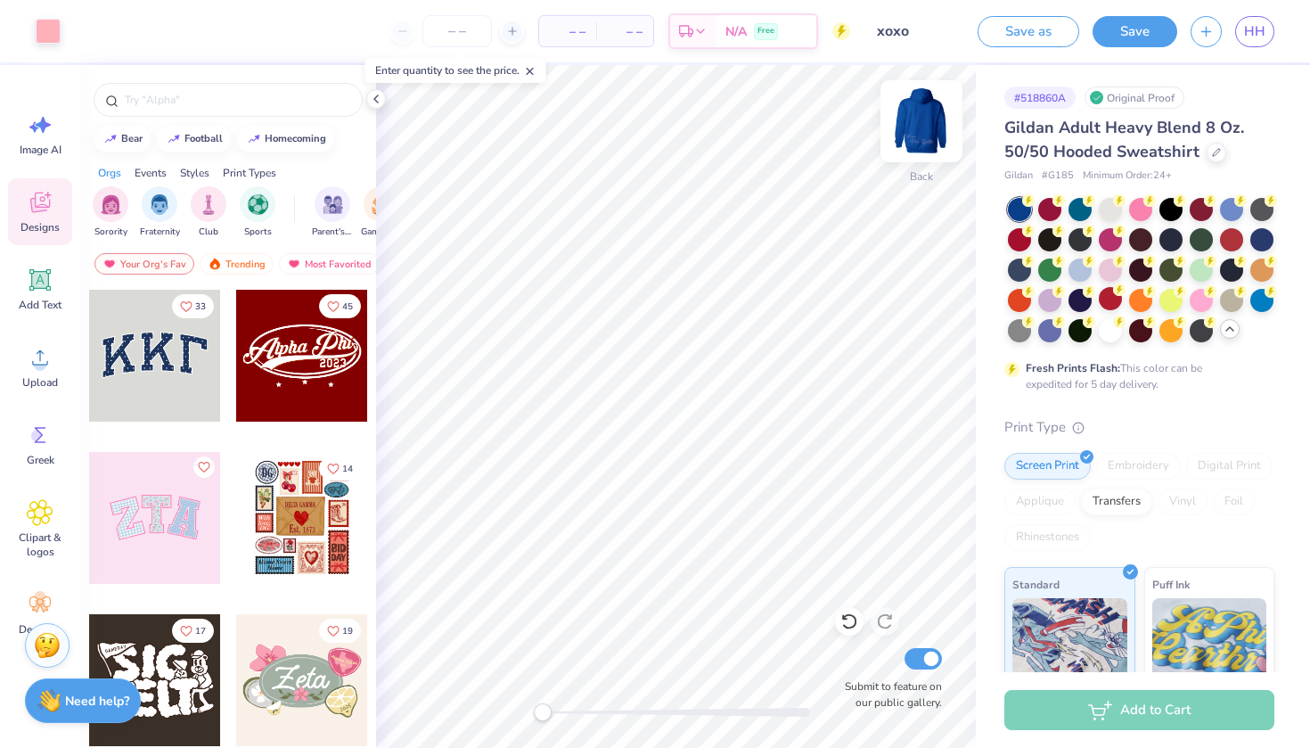
click at [907, 131] on img at bounding box center [921, 121] width 71 height 71
click at [929, 113] on img at bounding box center [921, 121] width 71 height 71
click at [918, 116] on img at bounding box center [921, 121] width 71 height 71
